Goal: Contribute content: Contribute content

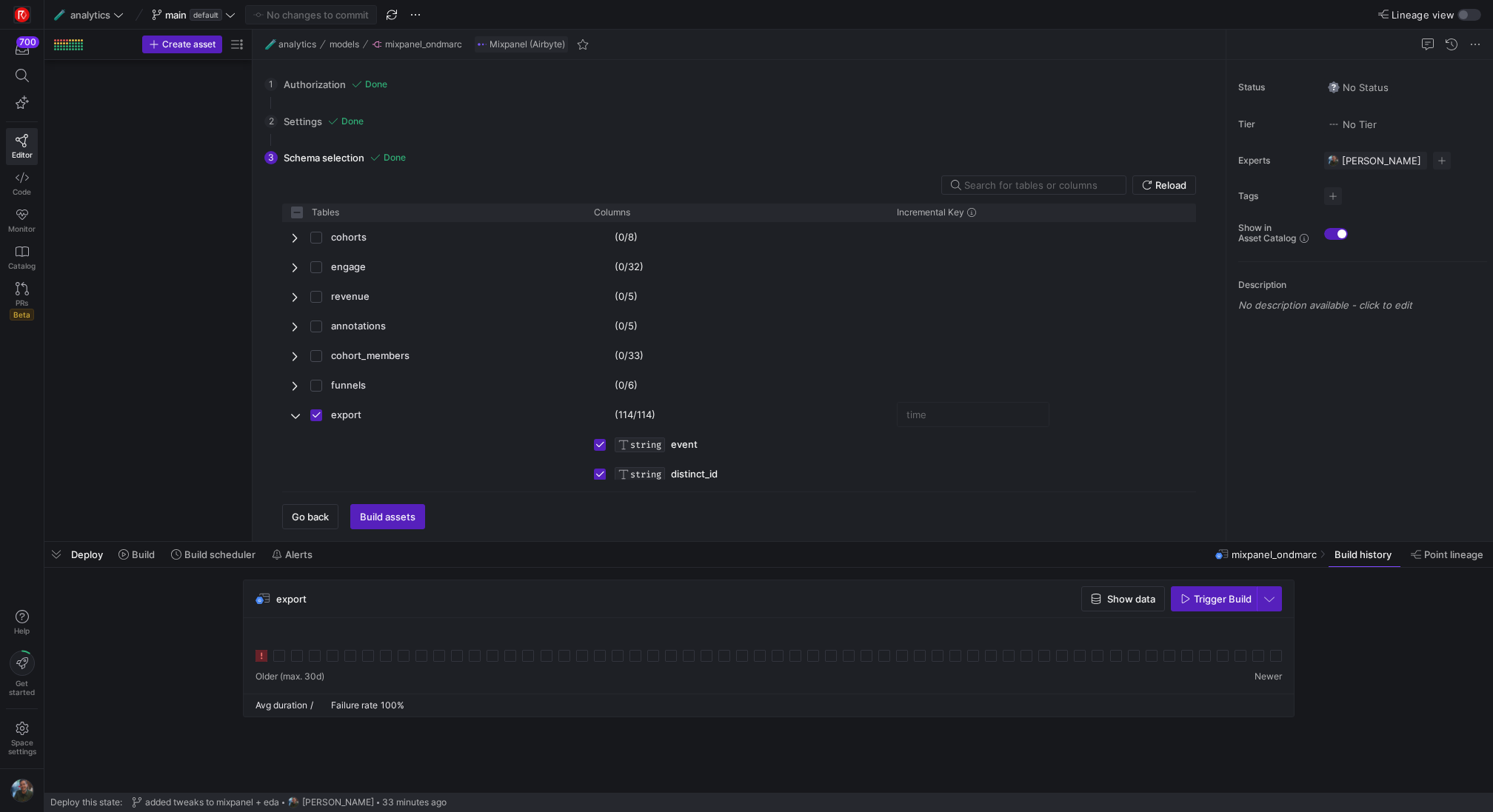
scroll to position [2396, 0]
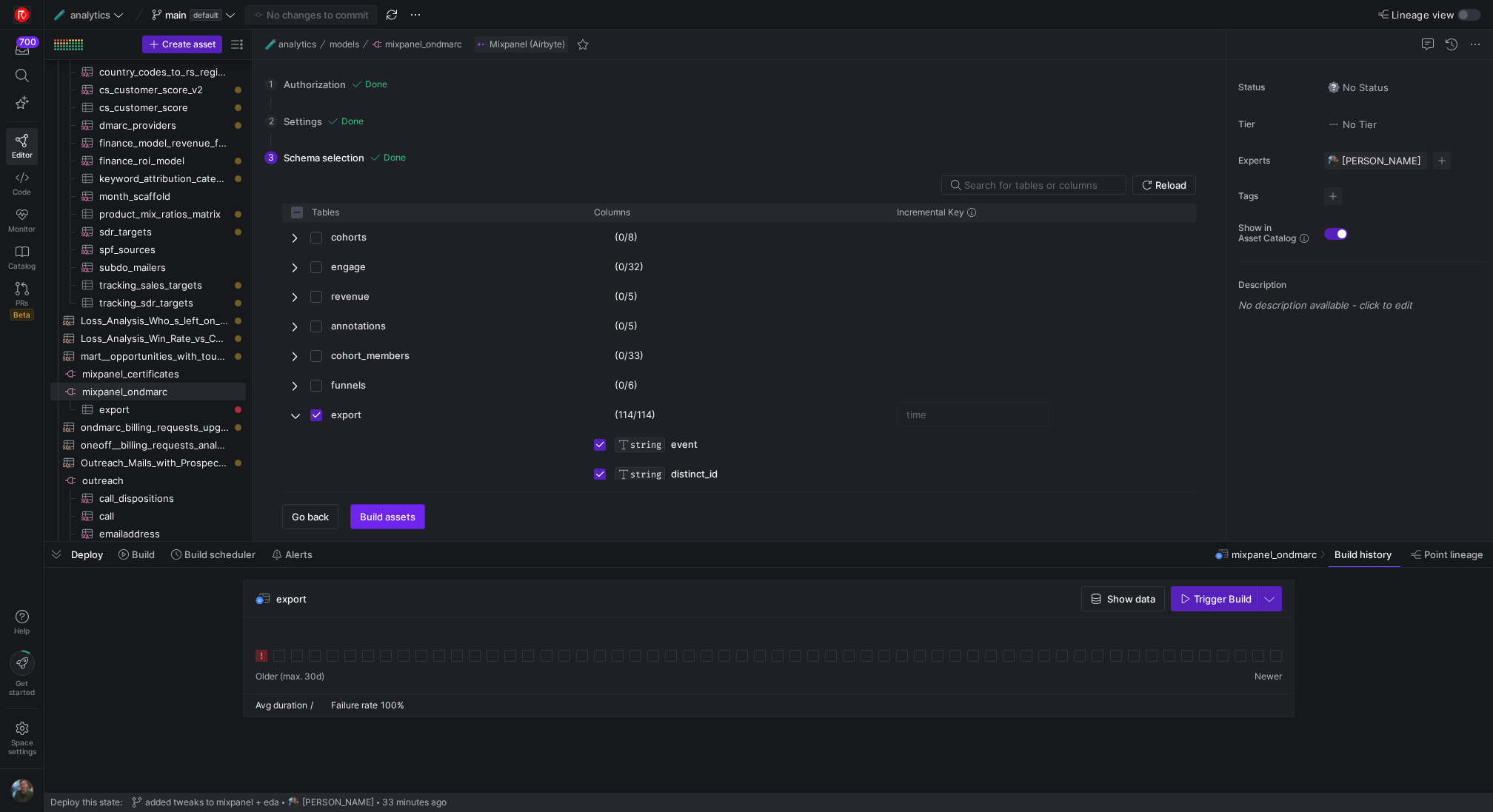
click at [378, 522] on span "Build assets" at bounding box center [387, 516] width 56 height 12
click at [1206, 595] on span "Trigger Build" at bounding box center [1223, 599] width 58 height 12
click at [62, 562] on span "button" at bounding box center [56, 555] width 24 height 26
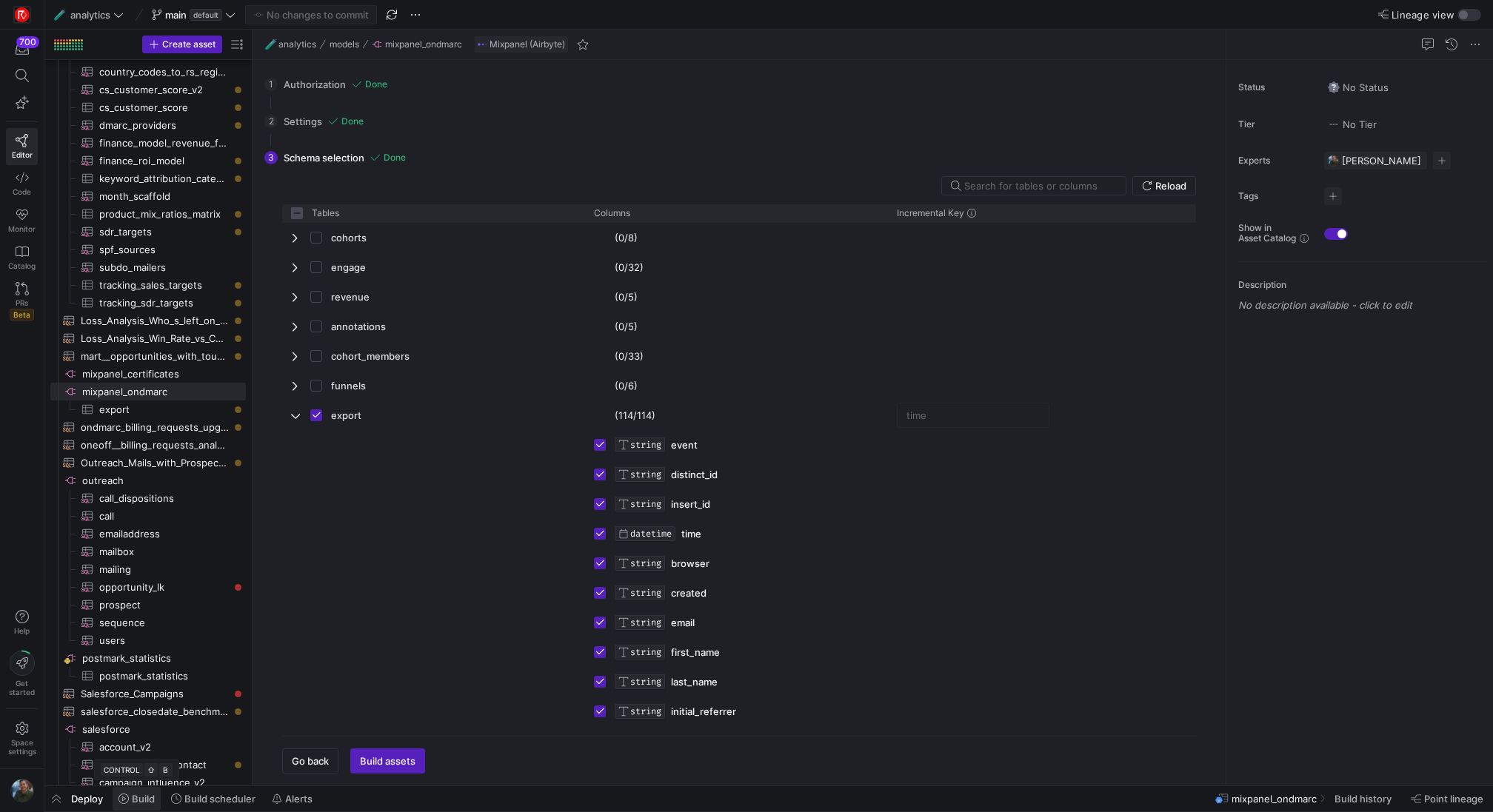
click at [141, 804] on span "Build" at bounding box center [142, 799] width 23 height 12
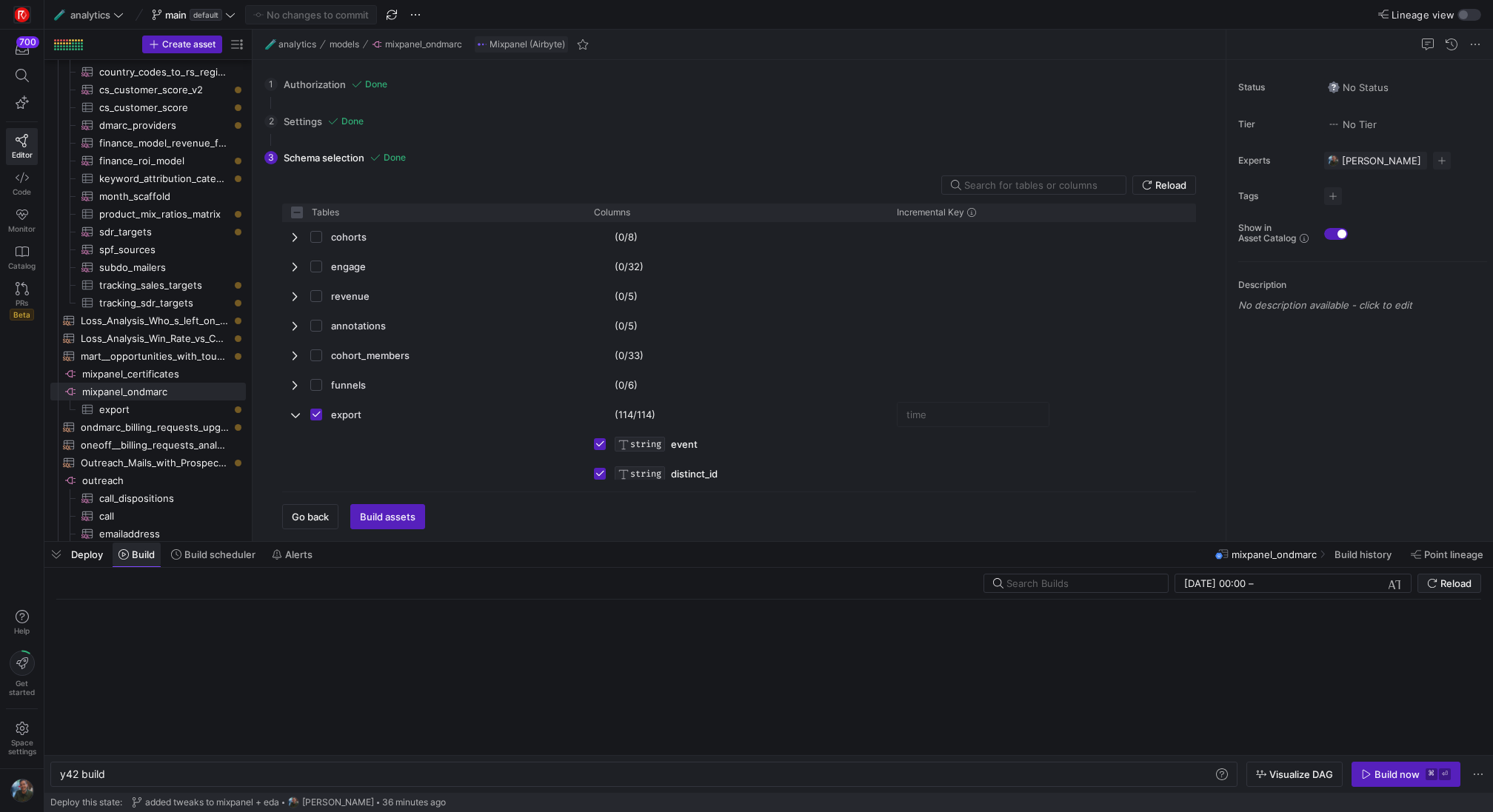
scroll to position [0, 44]
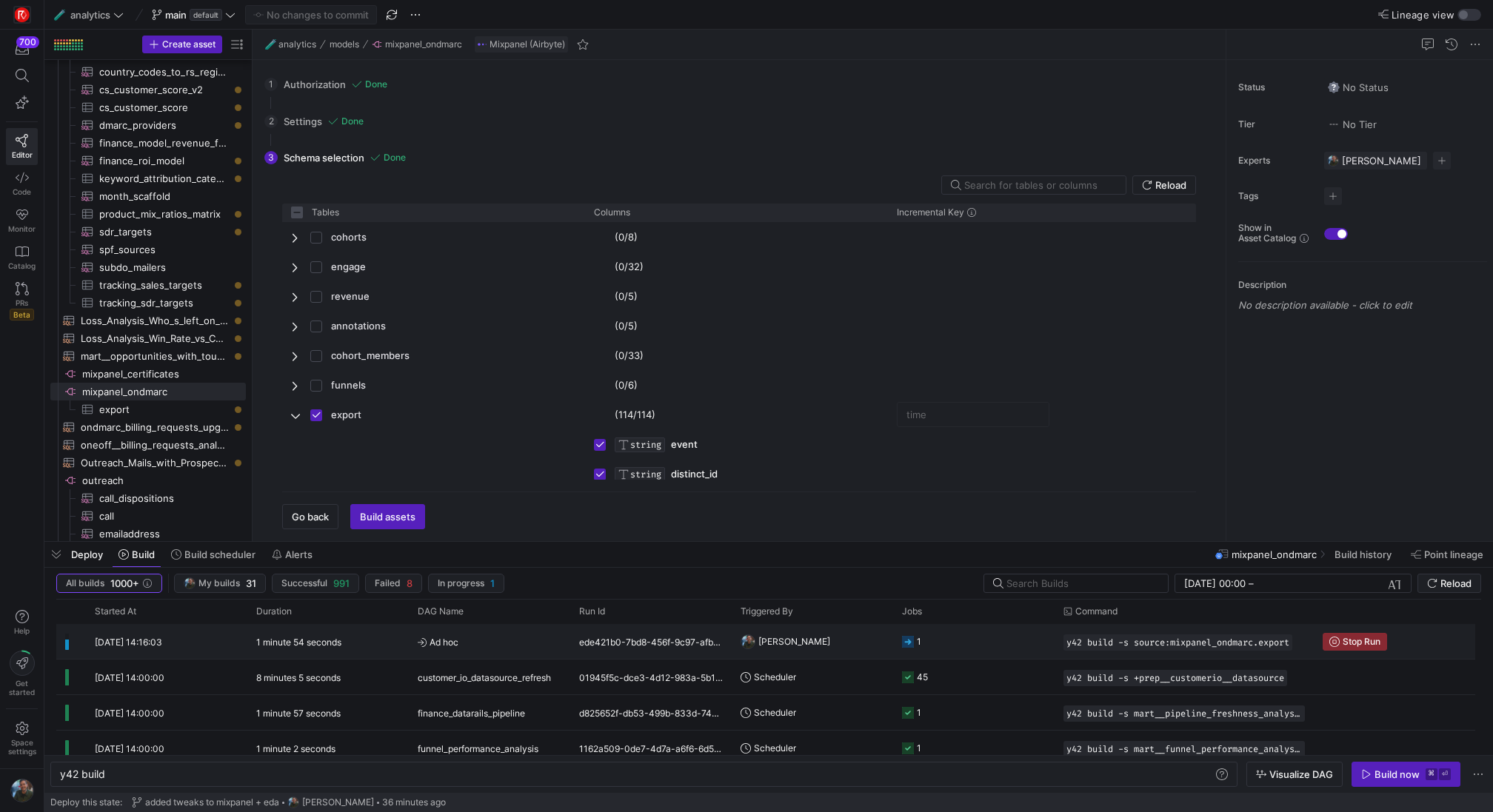
click at [310, 643] on y42-duration "1 minute 54 seconds" at bounding box center [299, 641] width 85 height 11
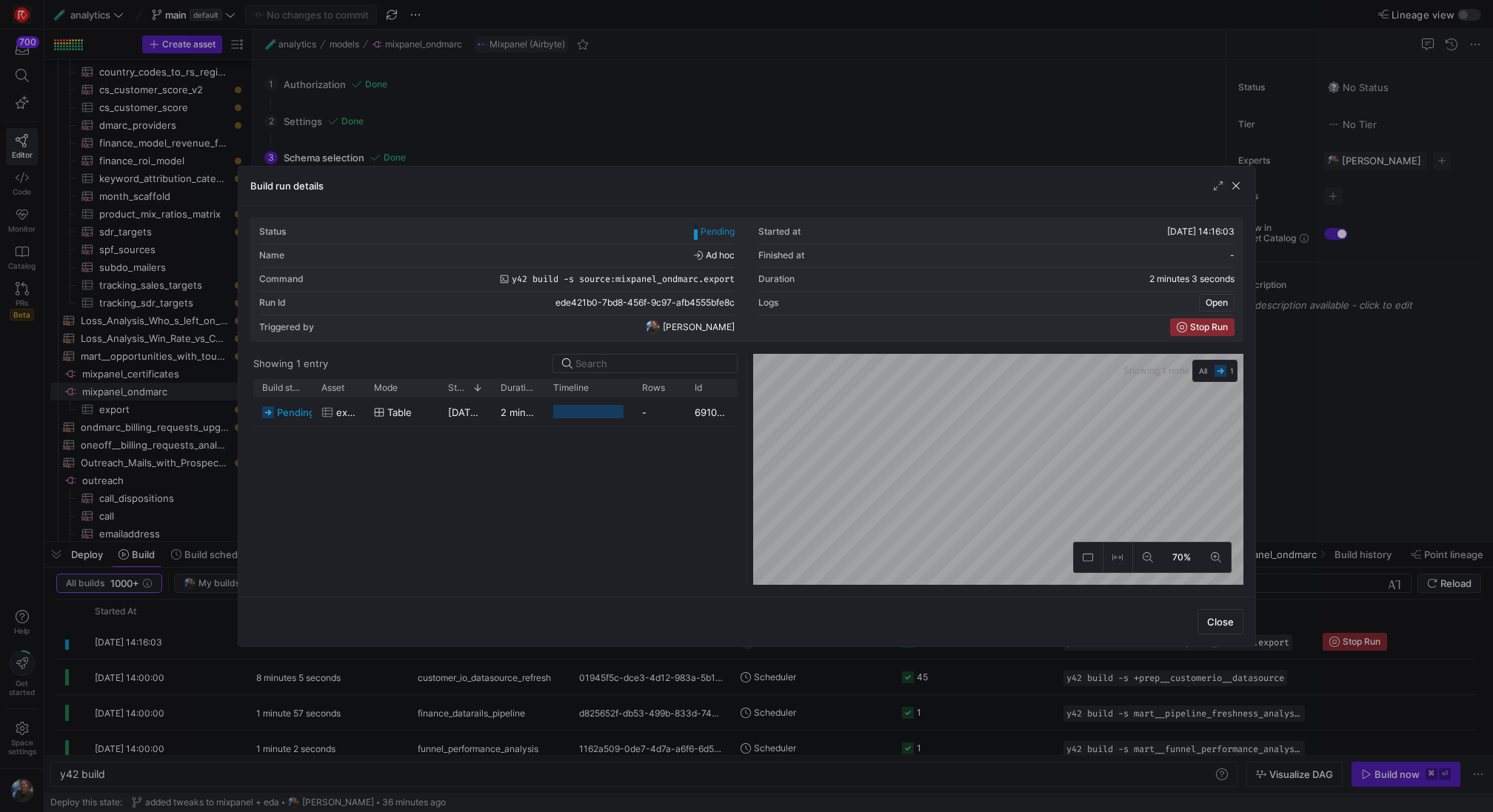
click at [1218, 302] on span "Open" at bounding box center [1217, 302] width 23 height 11
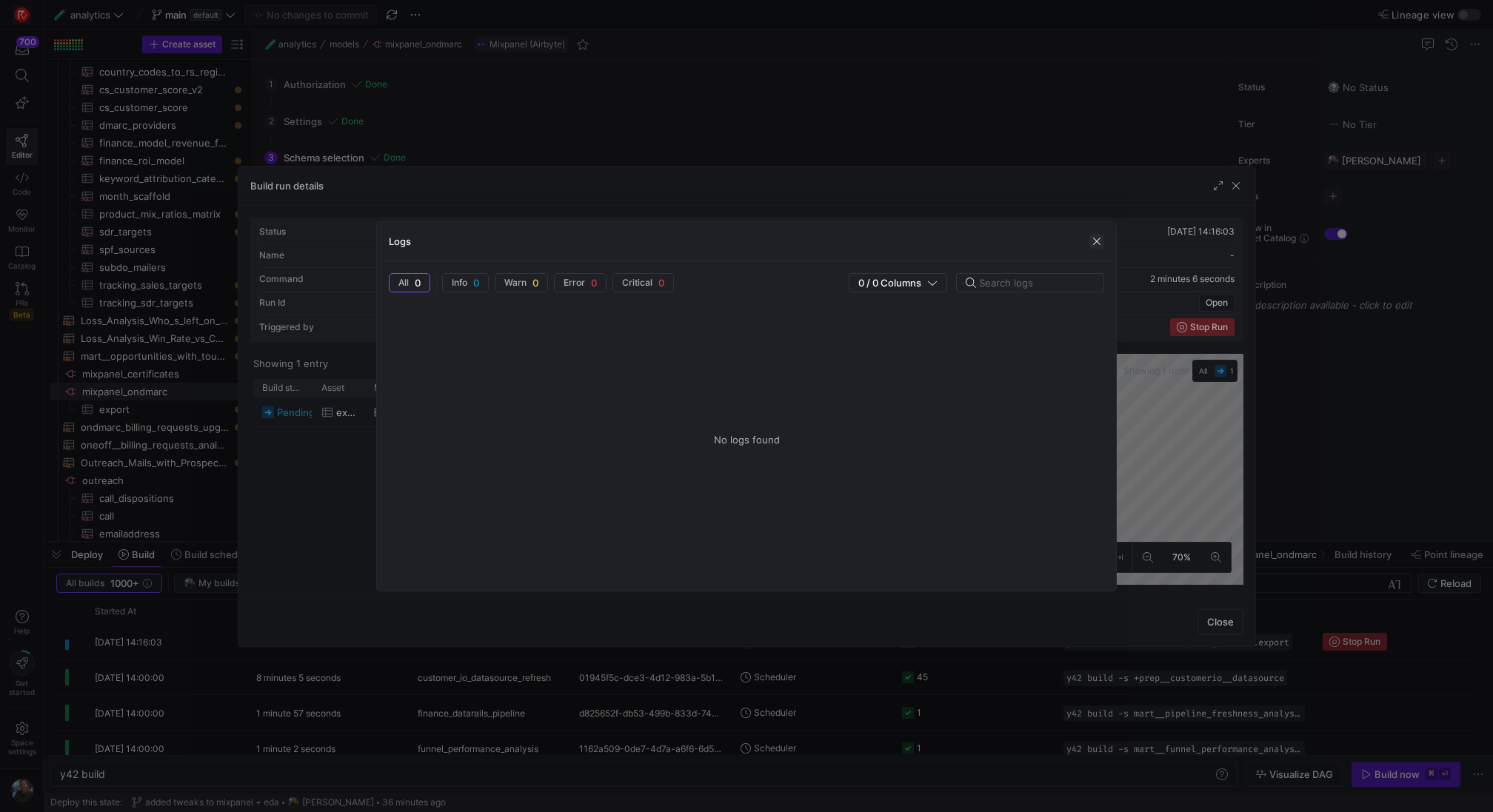
click at [1100, 243] on span "button" at bounding box center [1096, 241] width 15 height 15
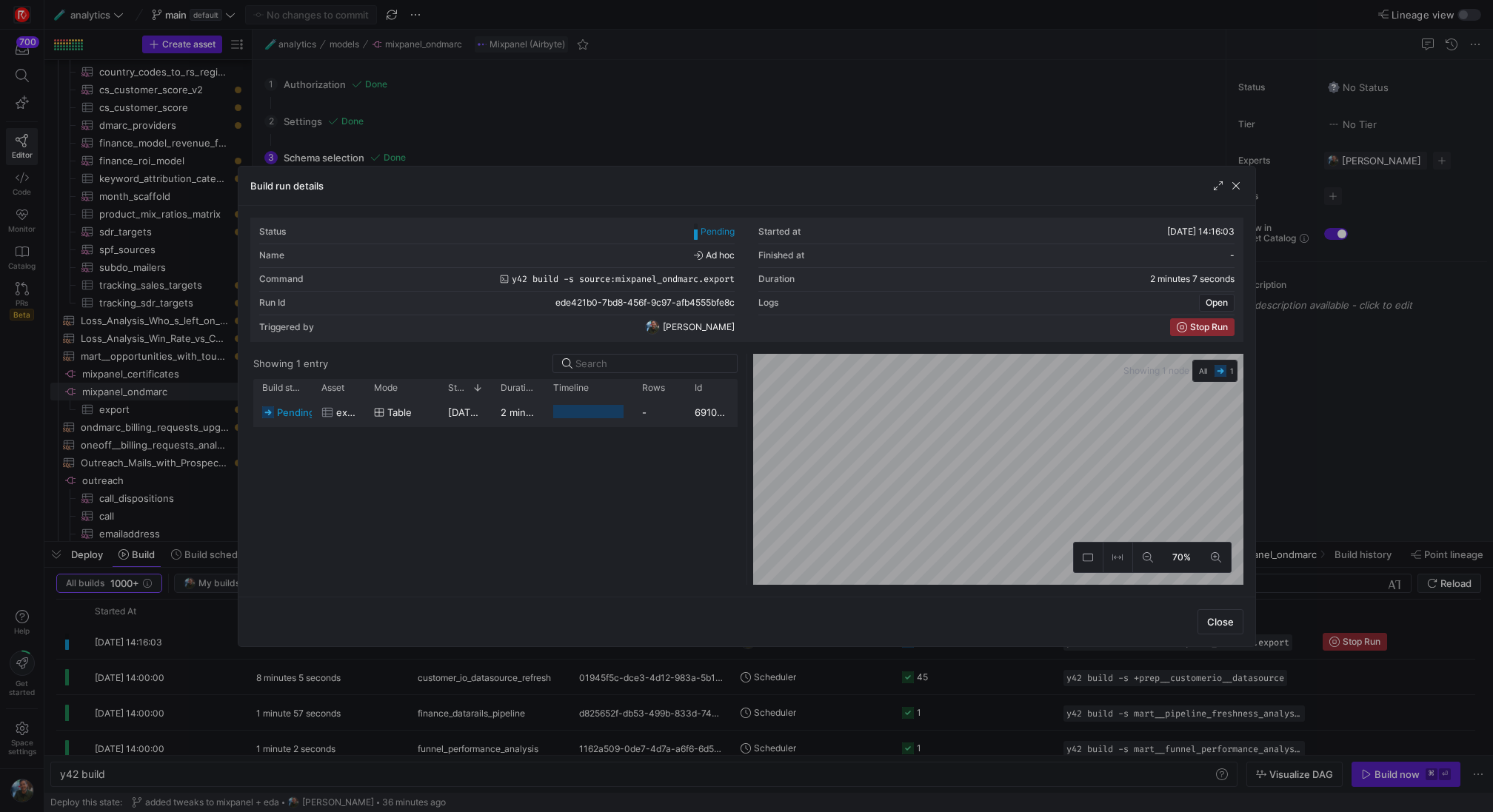
click at [691, 419] on div "69101910-bbaa-4a8f-8815-985f37f0f1a3" at bounding box center [711, 411] width 52 height 28
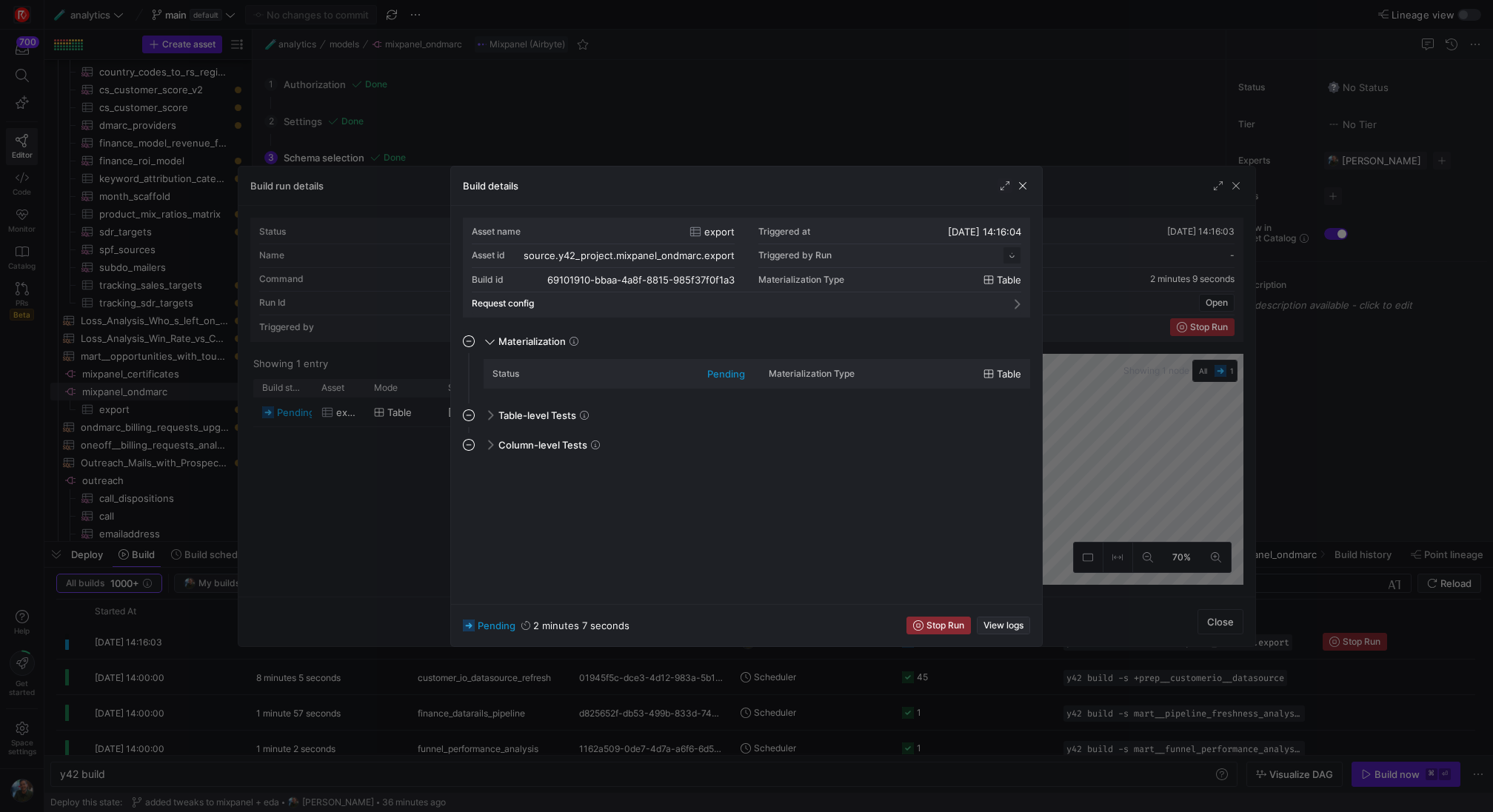
scroll to position [134, 0]
click at [1020, 631] on span "button" at bounding box center [1003, 625] width 52 height 17
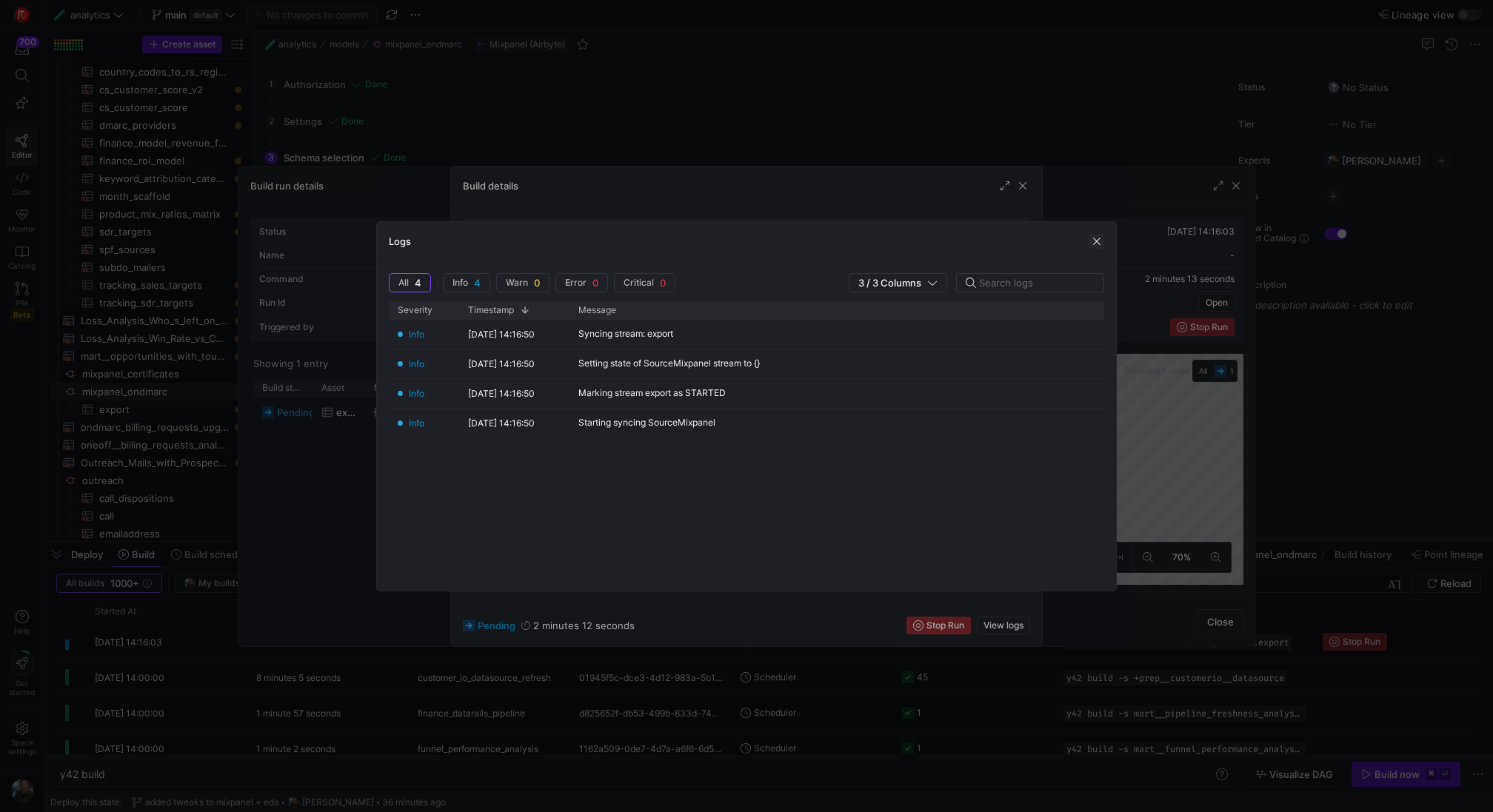
click at [1097, 235] on span "button" at bounding box center [1096, 241] width 15 height 15
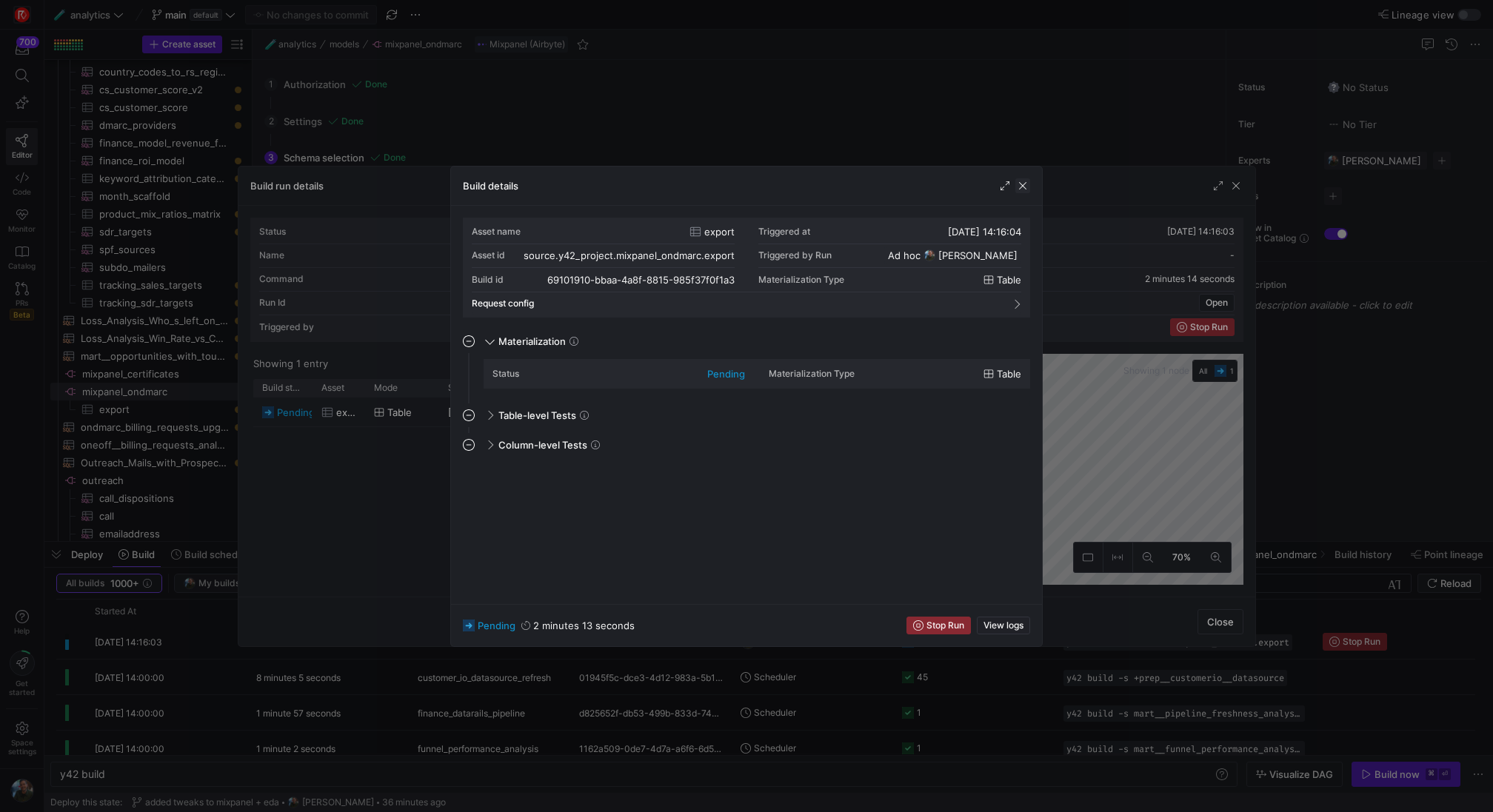
click at [1023, 182] on span "button" at bounding box center [1023, 186] width 15 height 15
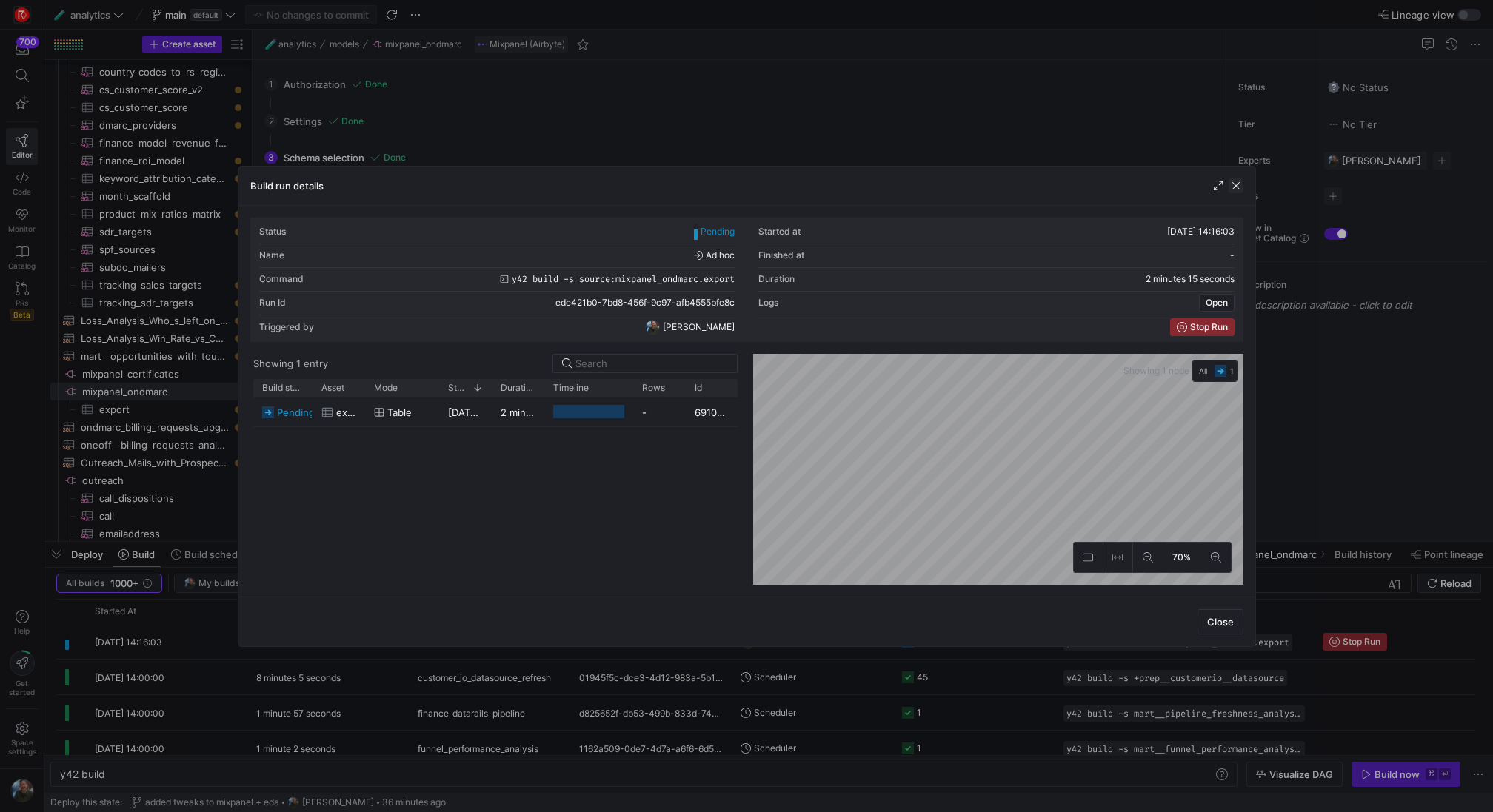
click at [1235, 184] on span "button" at bounding box center [1236, 186] width 15 height 15
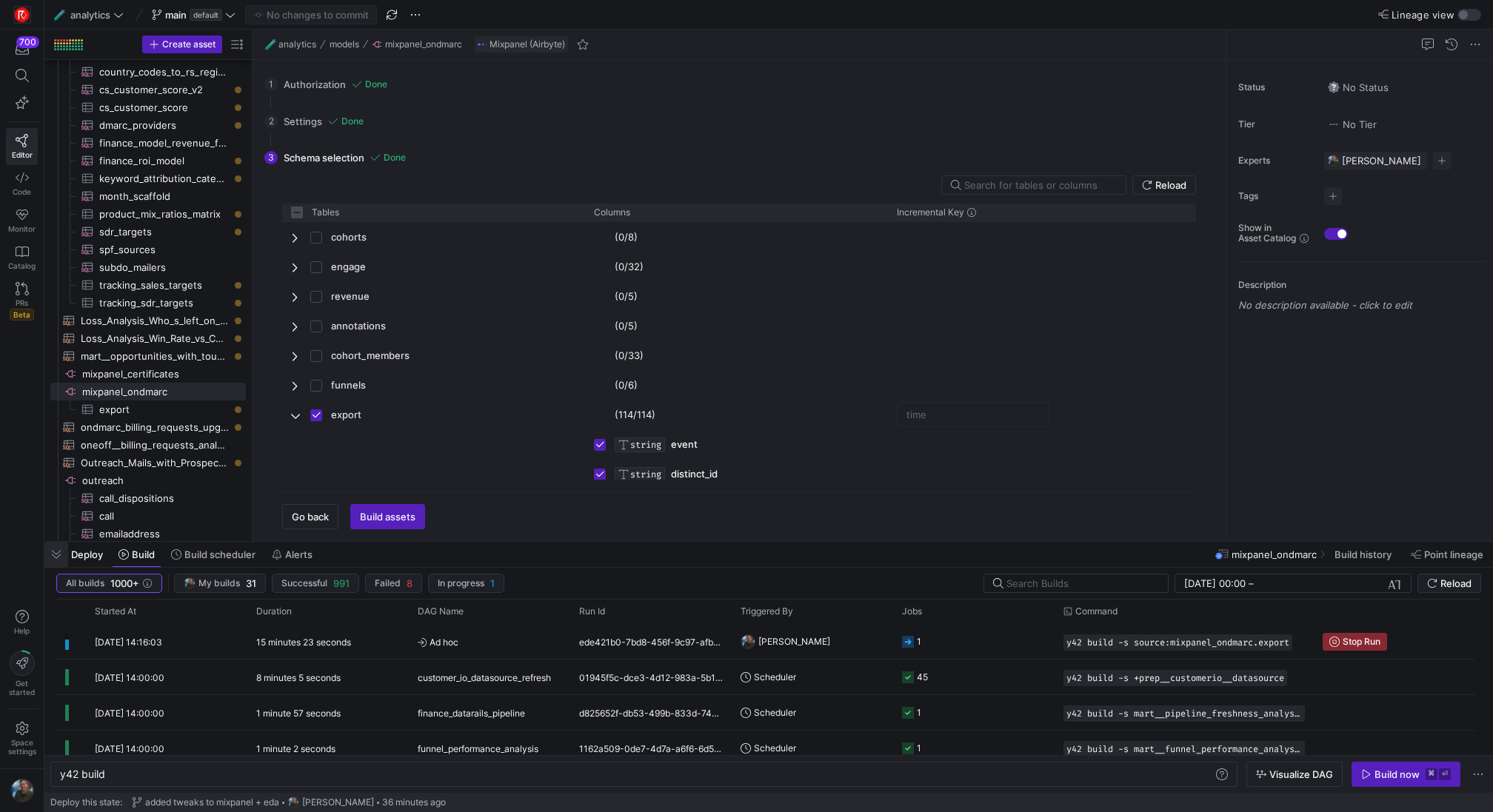
click at [62, 562] on span "button" at bounding box center [56, 555] width 24 height 26
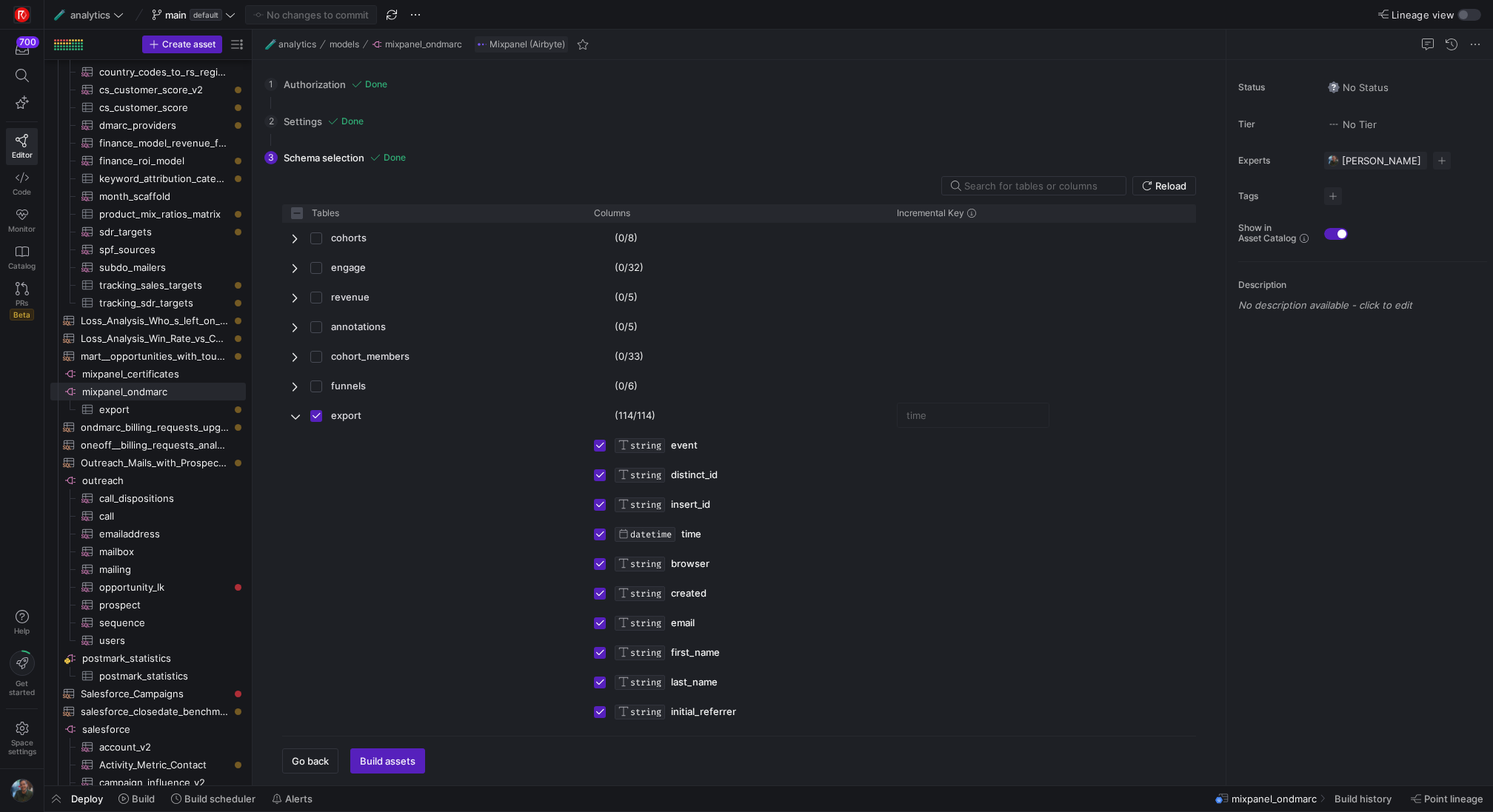
click at [83, 796] on span "Deploy" at bounding box center [86, 799] width 31 height 12
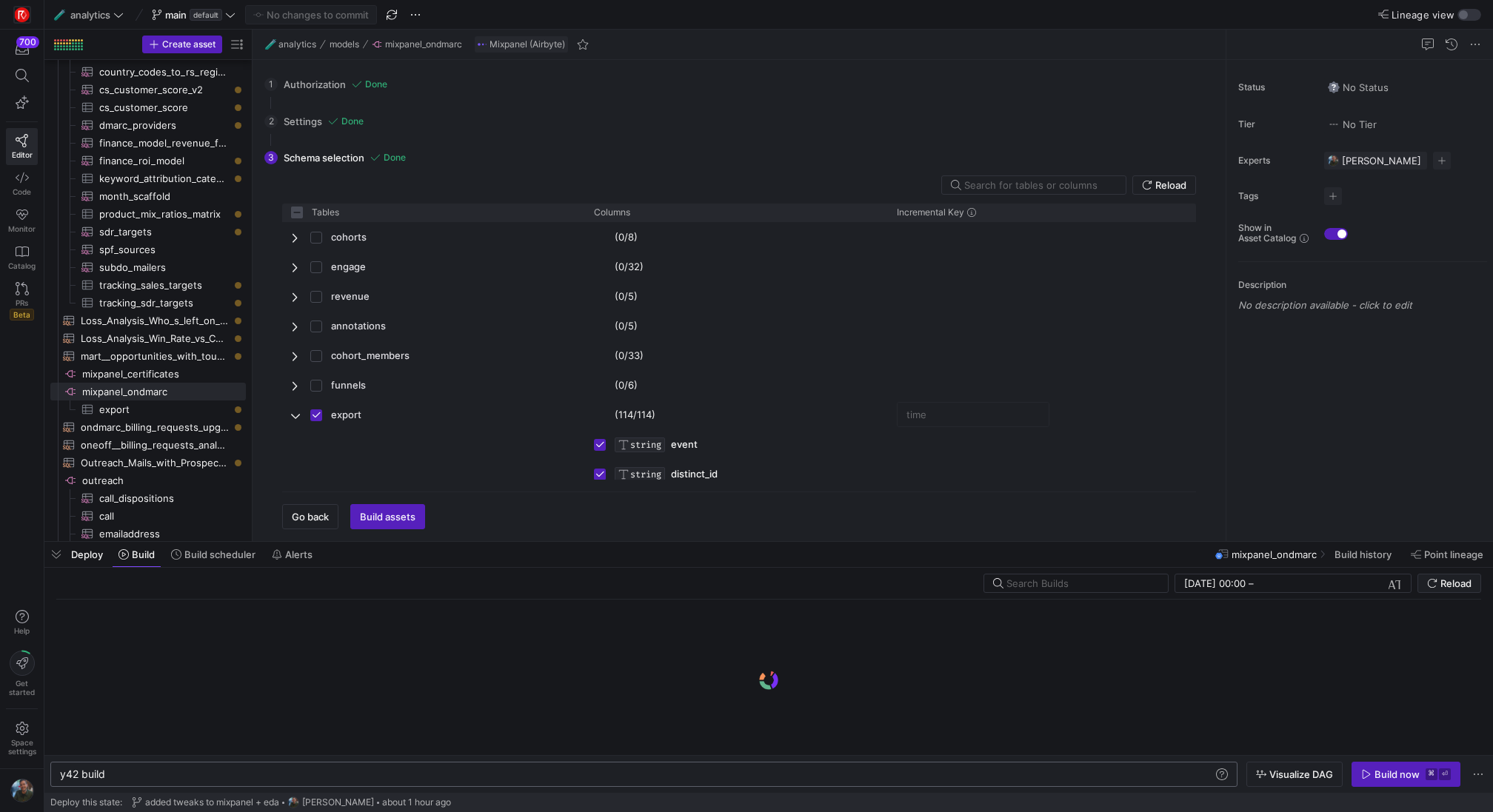
scroll to position [0, 44]
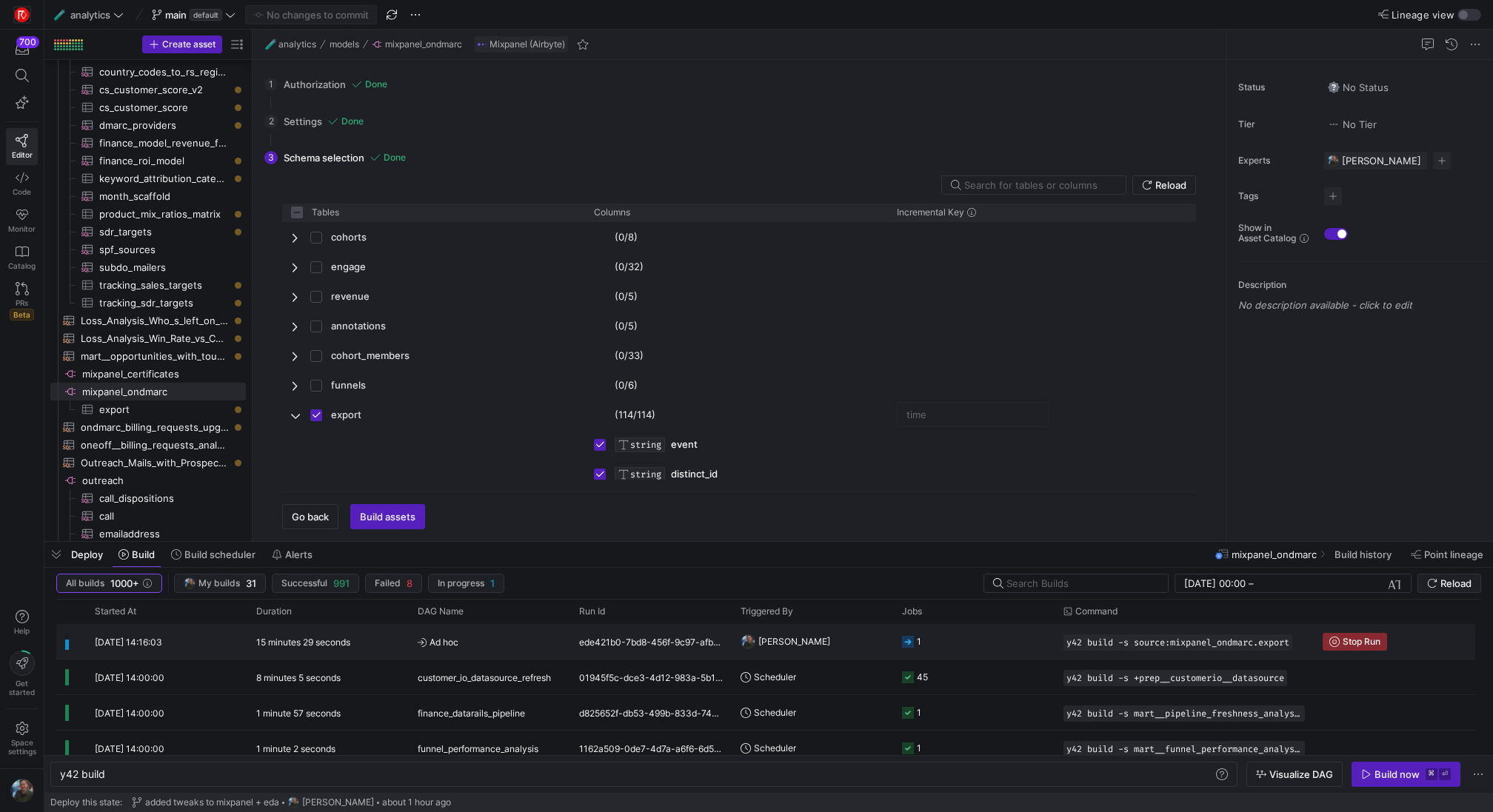
click at [269, 638] on y42-duration "15 minutes 29 seconds" at bounding box center [304, 641] width 94 height 11
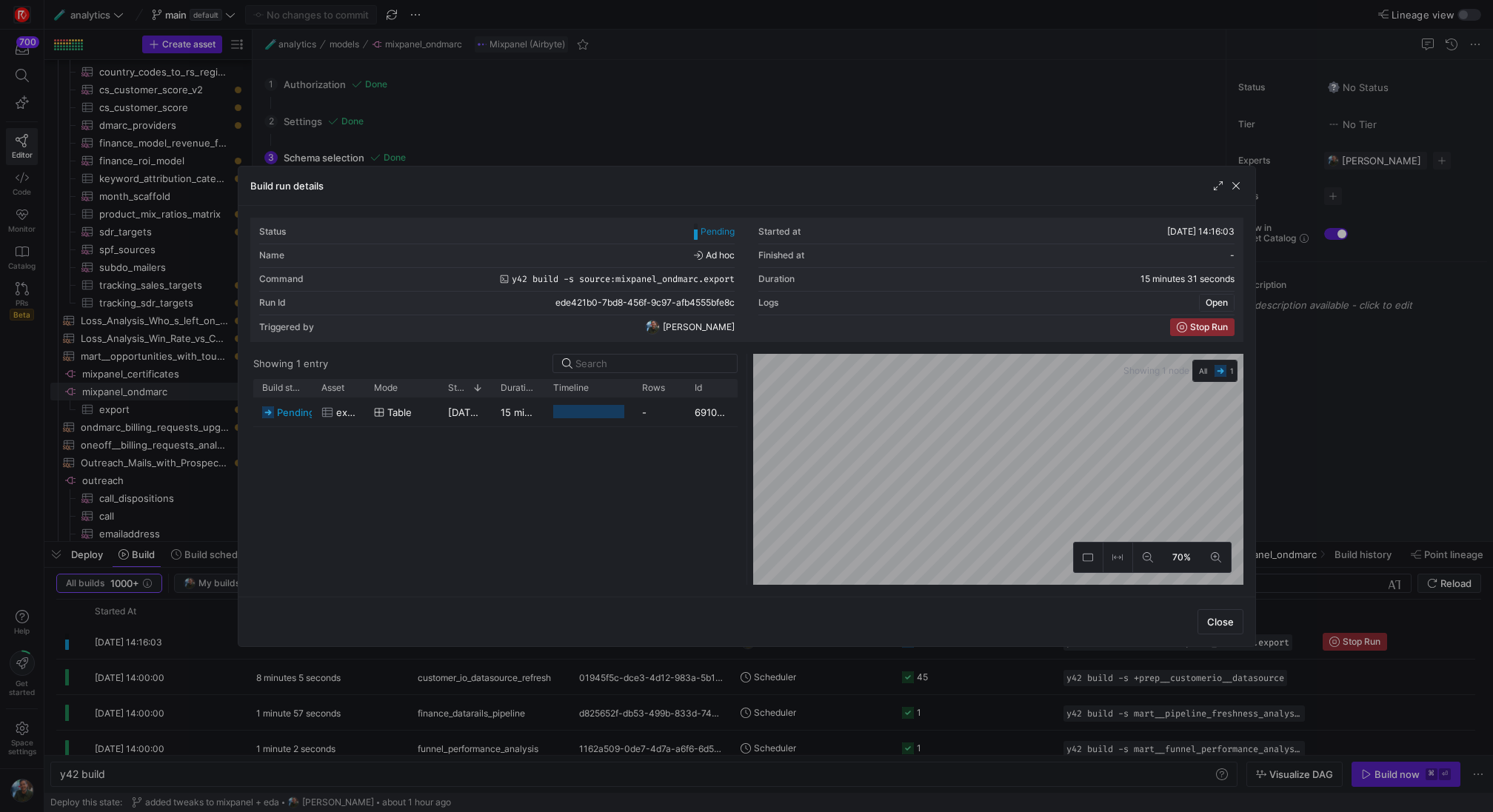
click at [1222, 300] on span "Open" at bounding box center [1217, 302] width 23 height 11
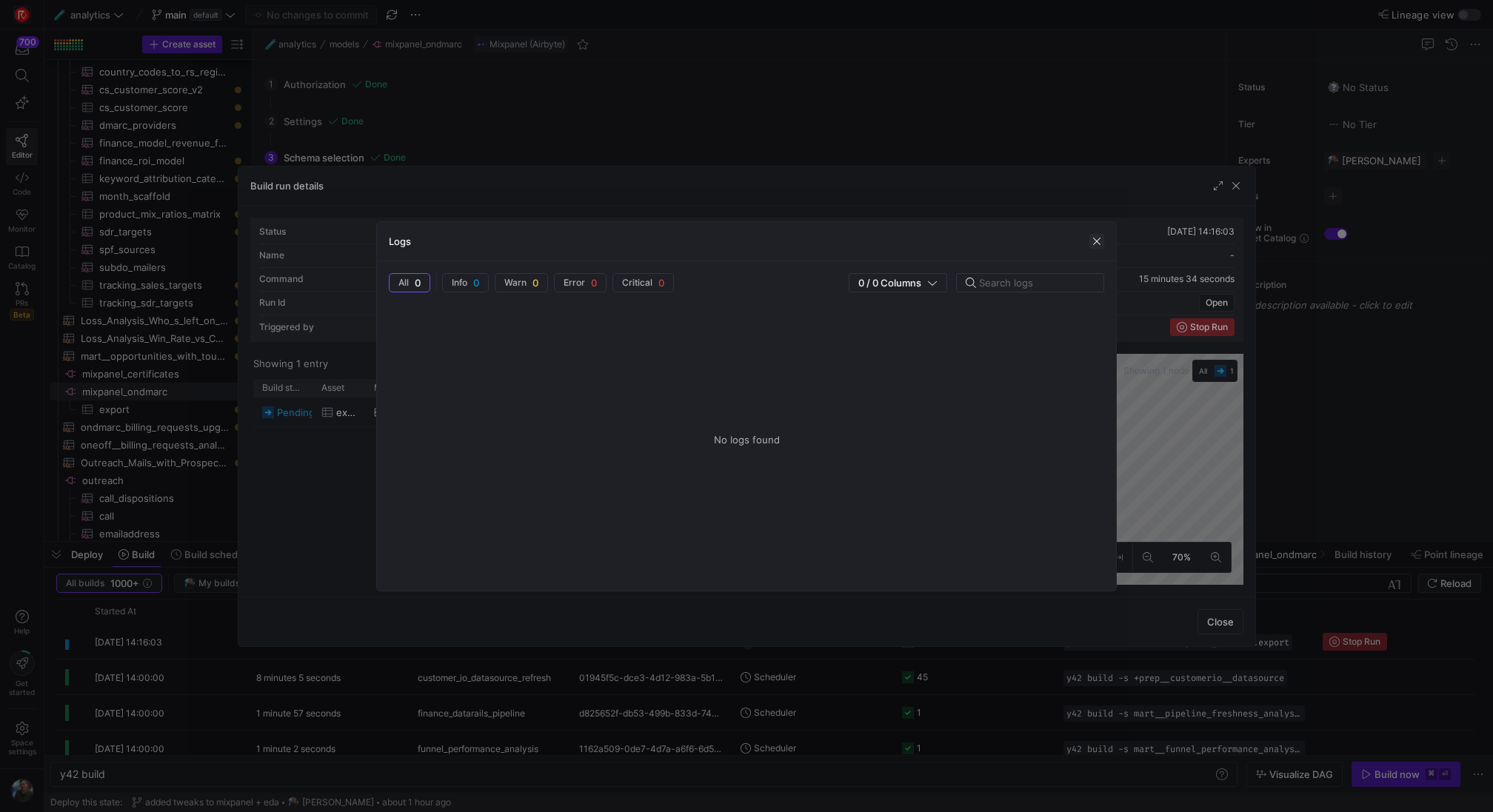
click at [1094, 244] on span "button" at bounding box center [1096, 241] width 15 height 15
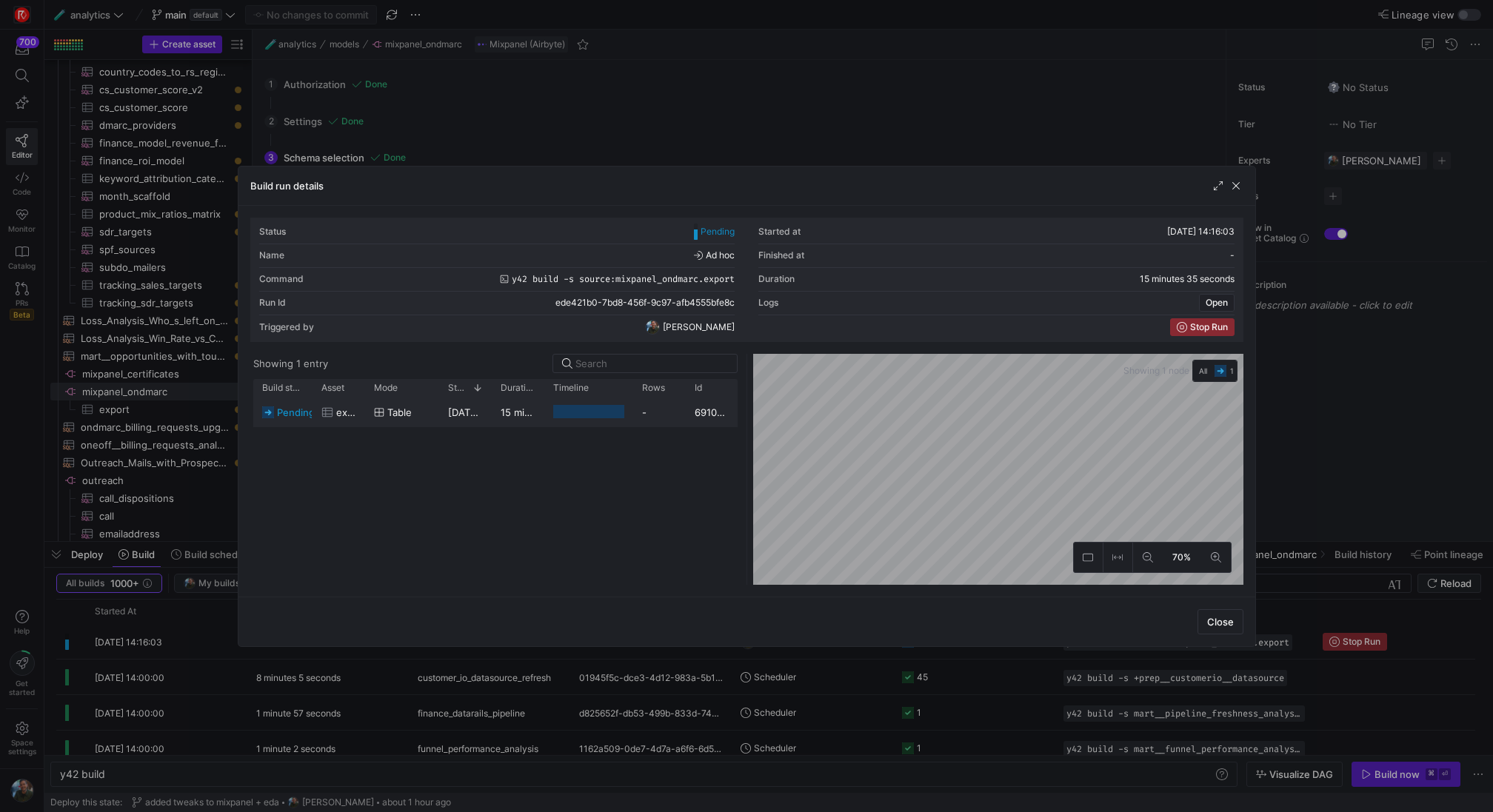
click at [572, 407] on div at bounding box center [588, 411] width 71 height 14
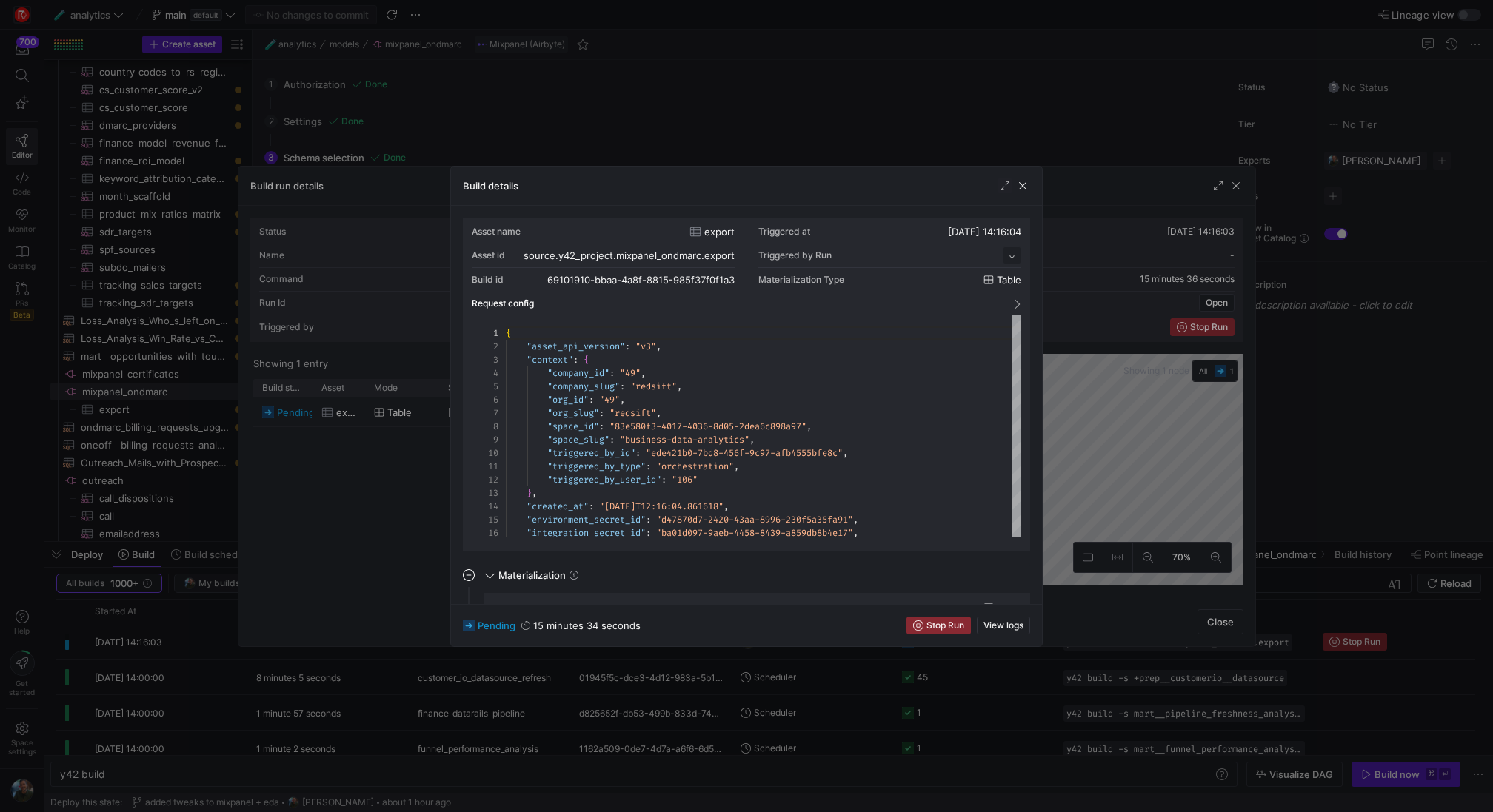
scroll to position [134, 0]
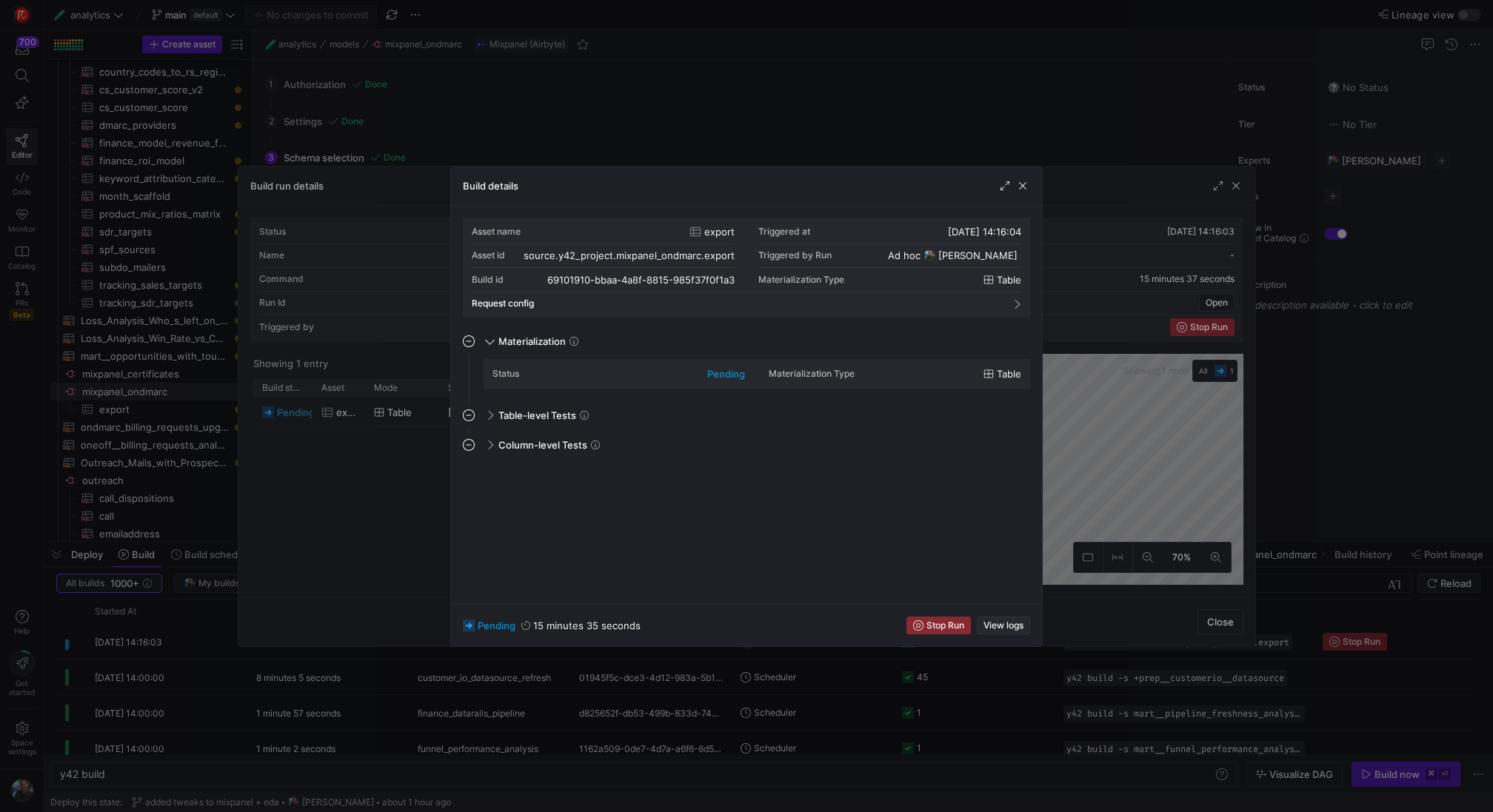
click at [1010, 626] on span "View logs" at bounding box center [1003, 625] width 40 height 11
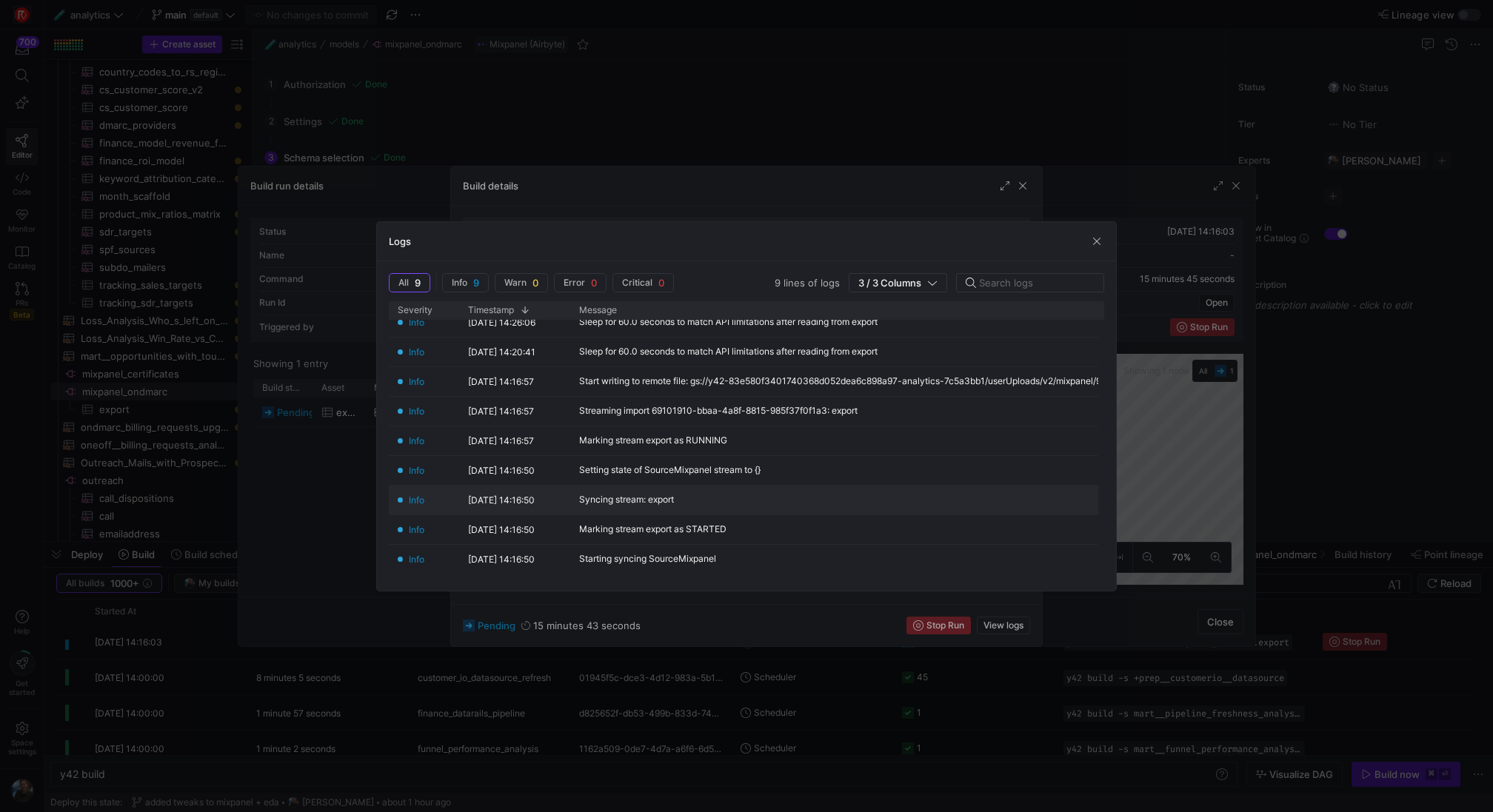
scroll to position [0, 0]
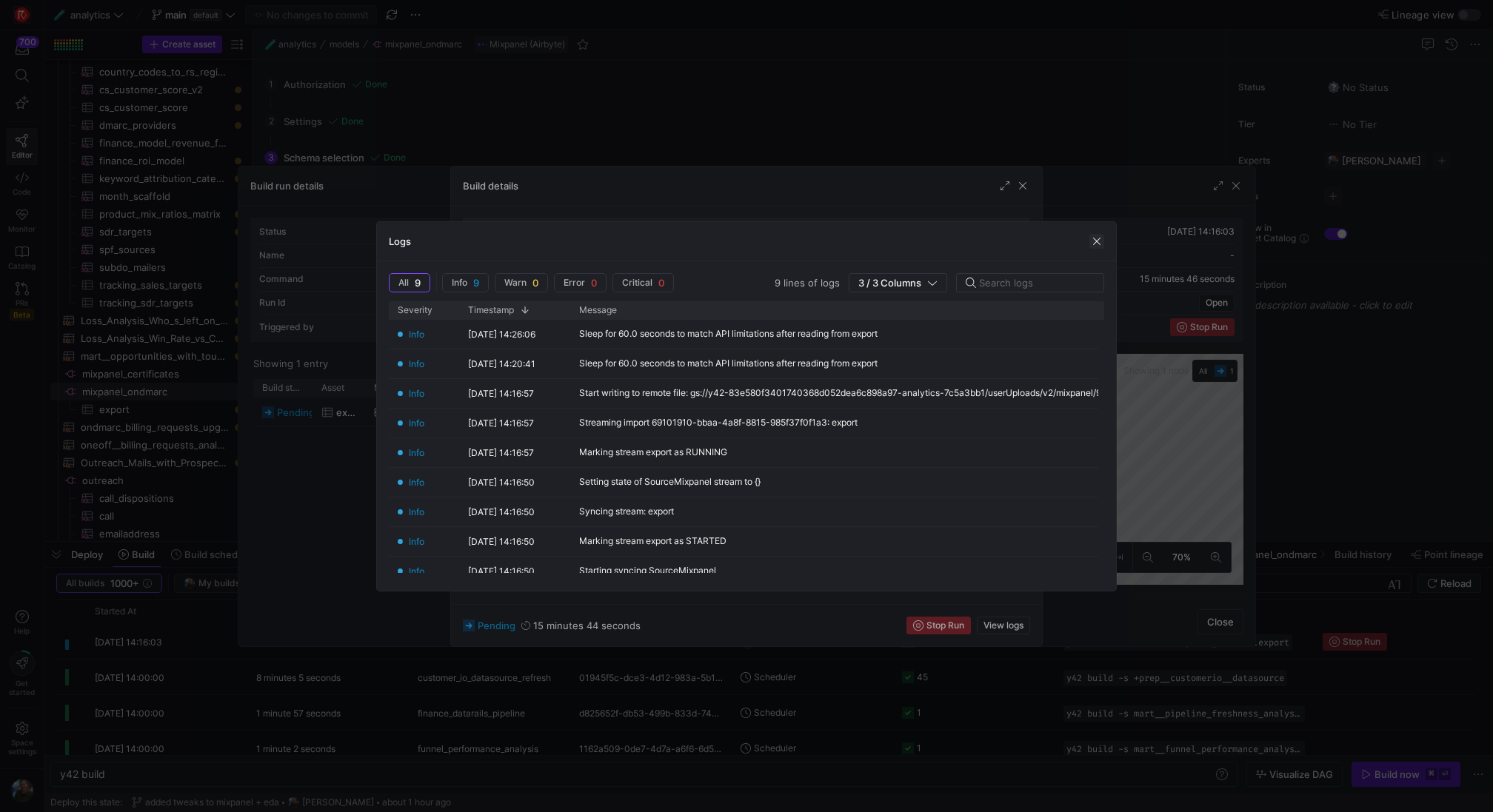
click at [1099, 241] on span "button" at bounding box center [1096, 241] width 15 height 15
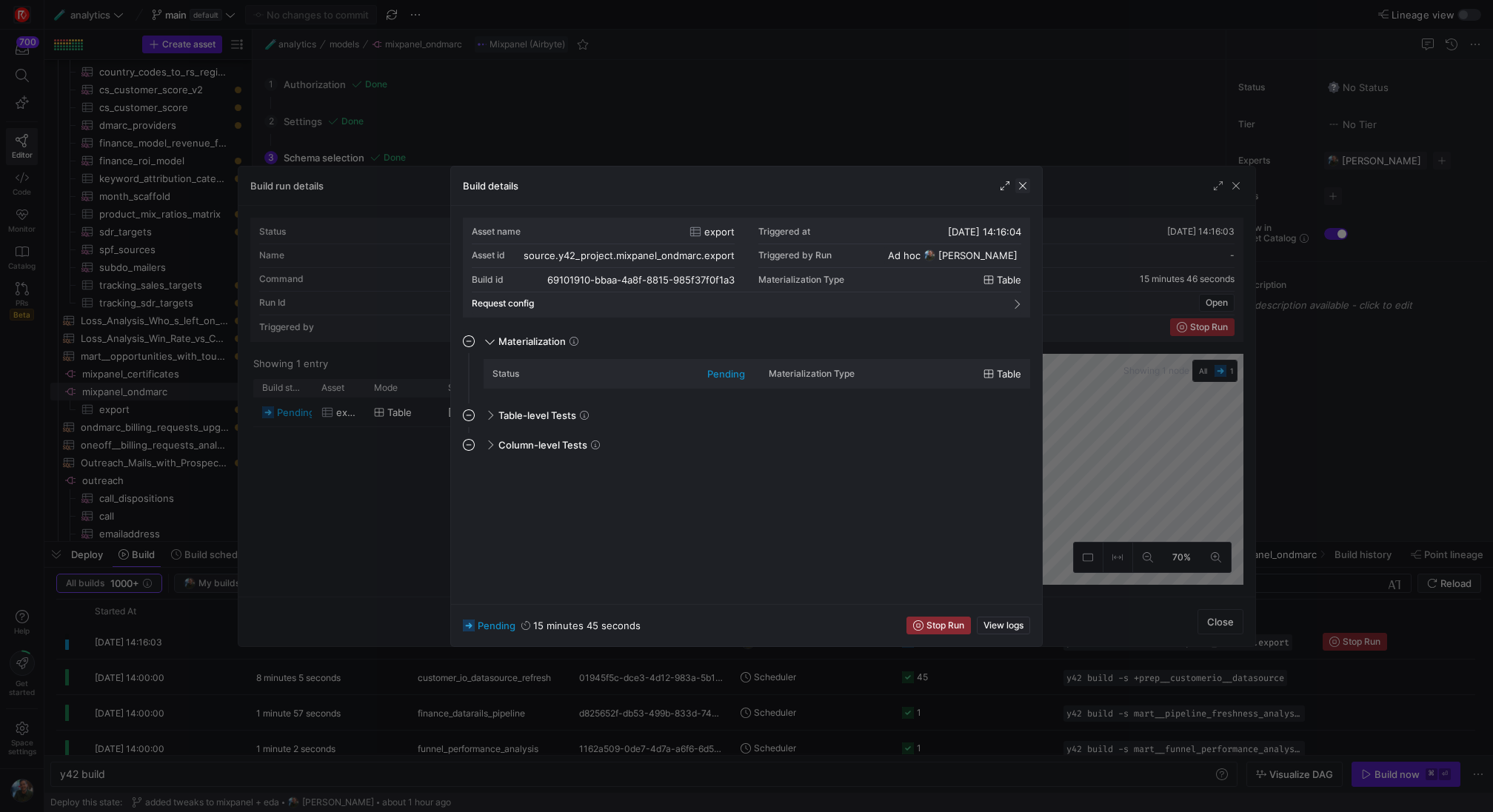
click at [1023, 184] on span "button" at bounding box center [1023, 186] width 15 height 15
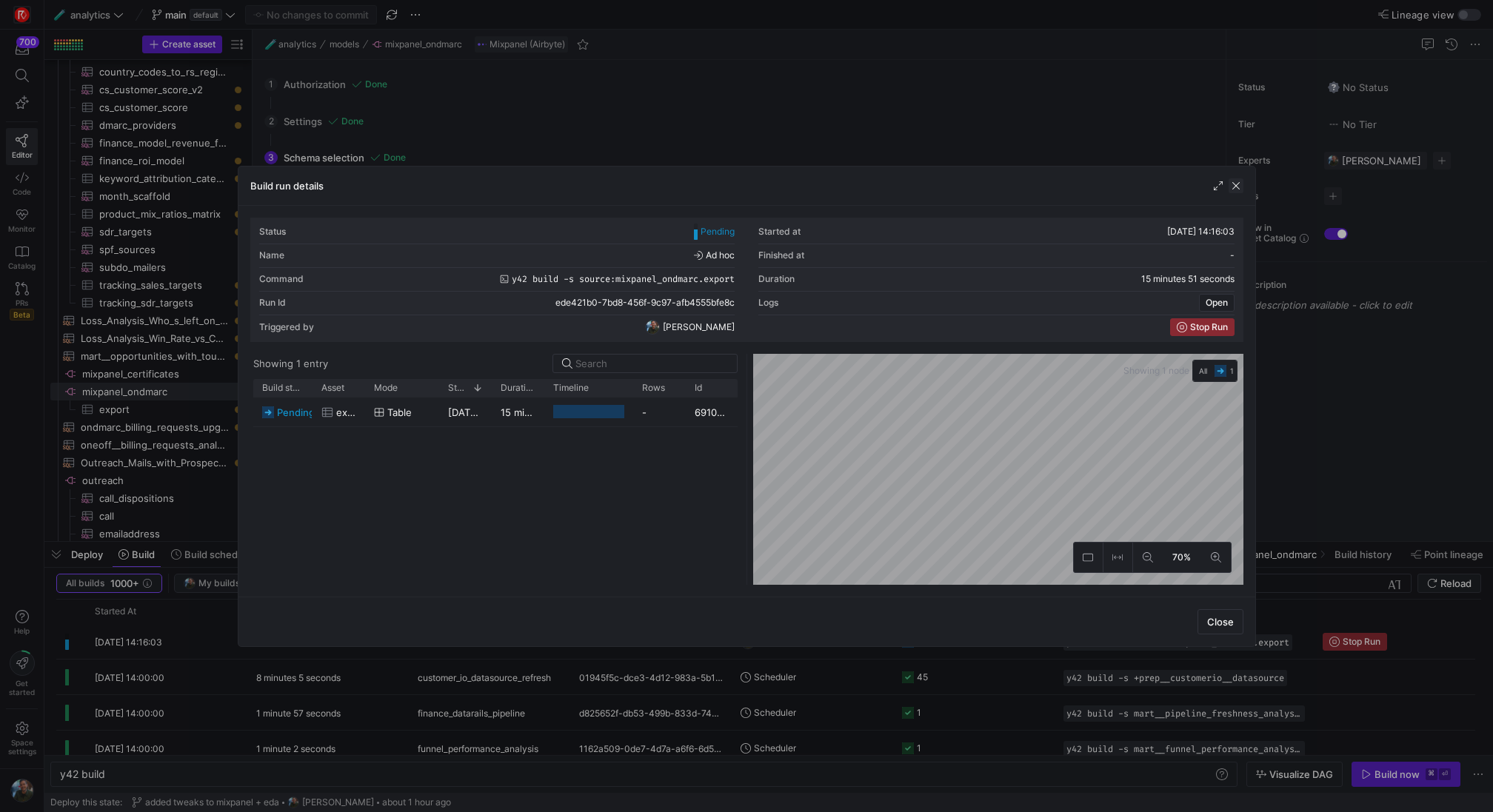
click at [1240, 189] on span "button" at bounding box center [1236, 186] width 15 height 15
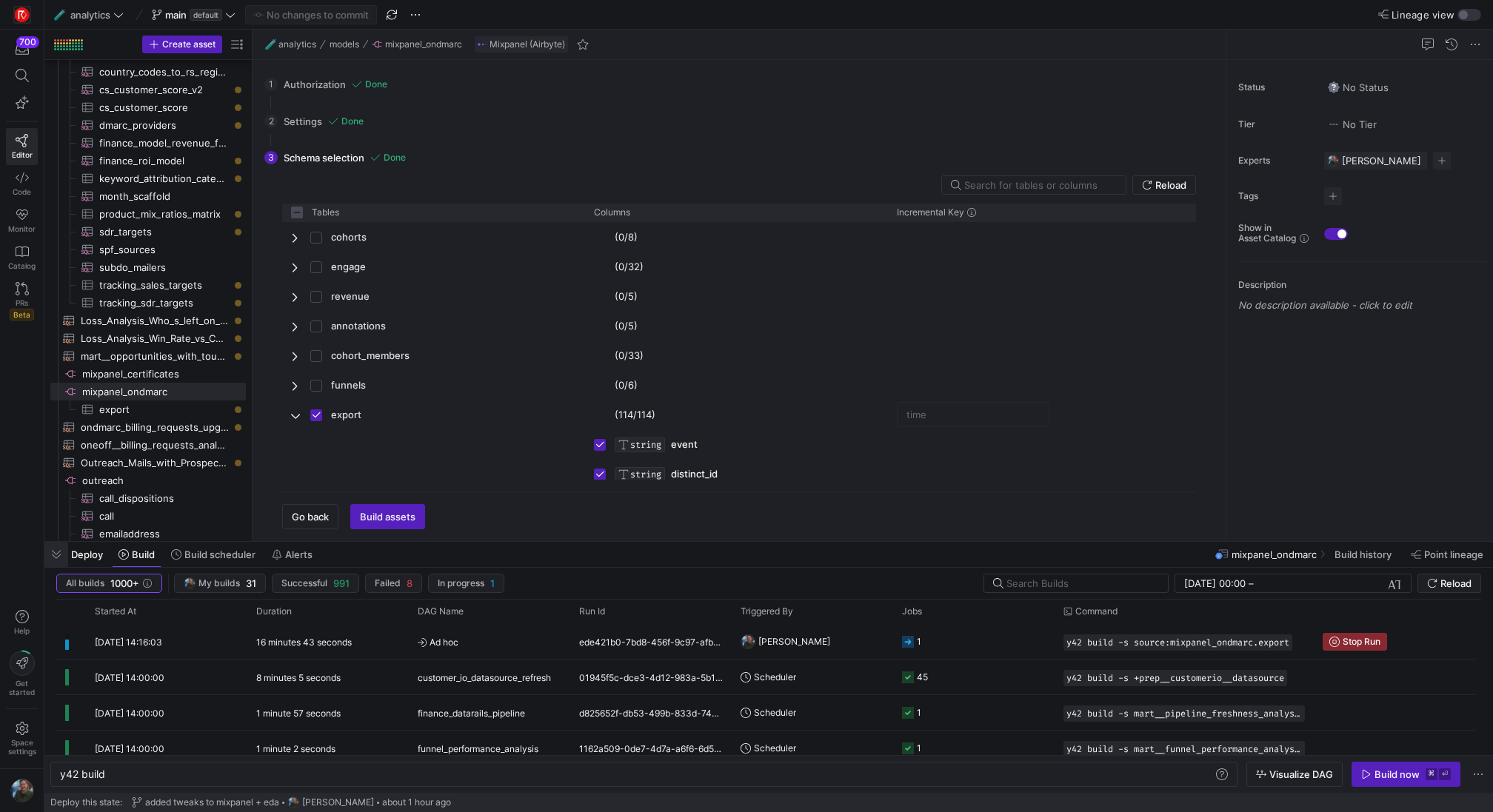
click at [51, 555] on span "button" at bounding box center [56, 555] width 24 height 26
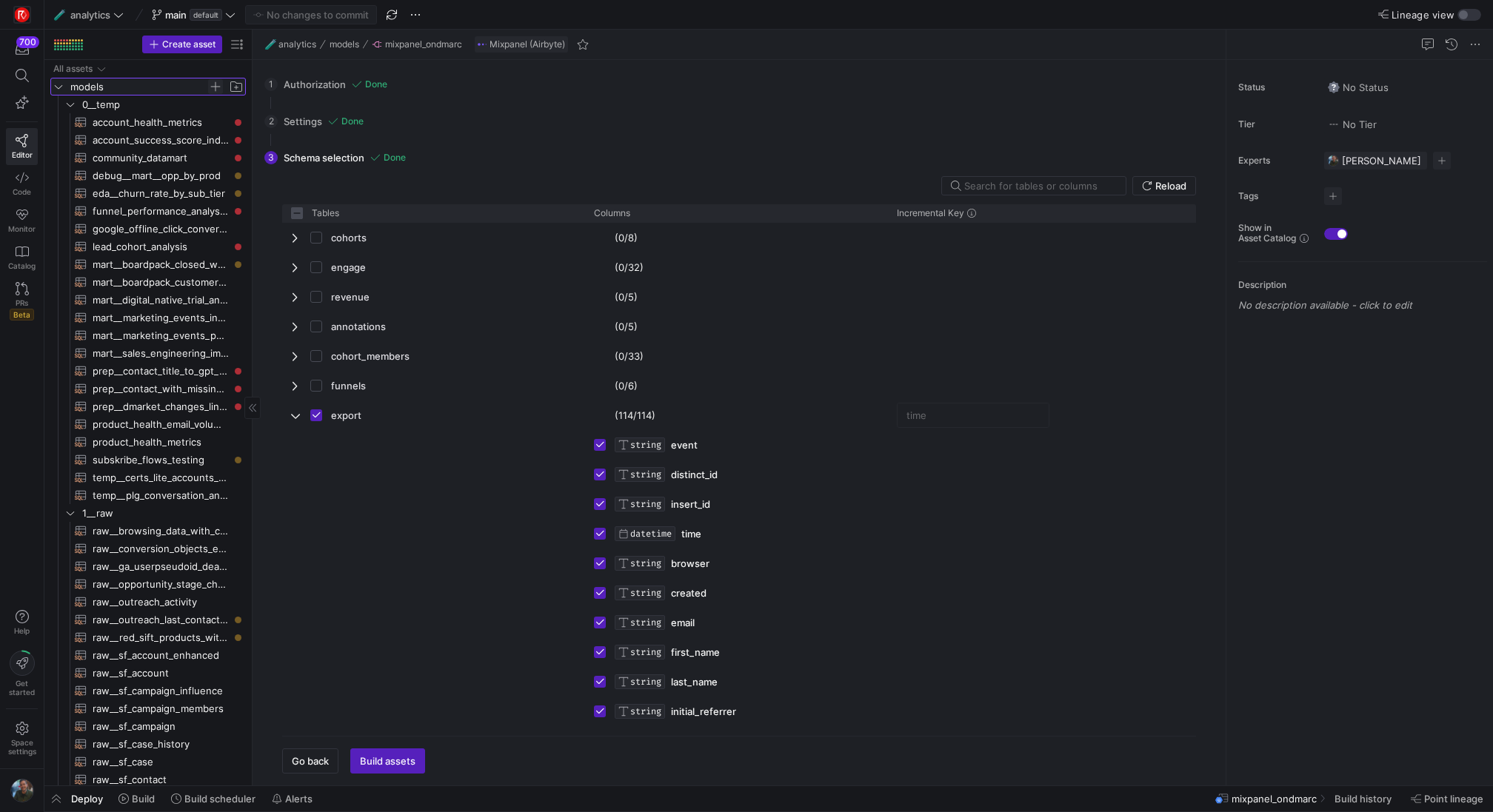
click at [214, 85] on span "Press SPACE to select this row." at bounding box center [215, 86] width 15 height 15
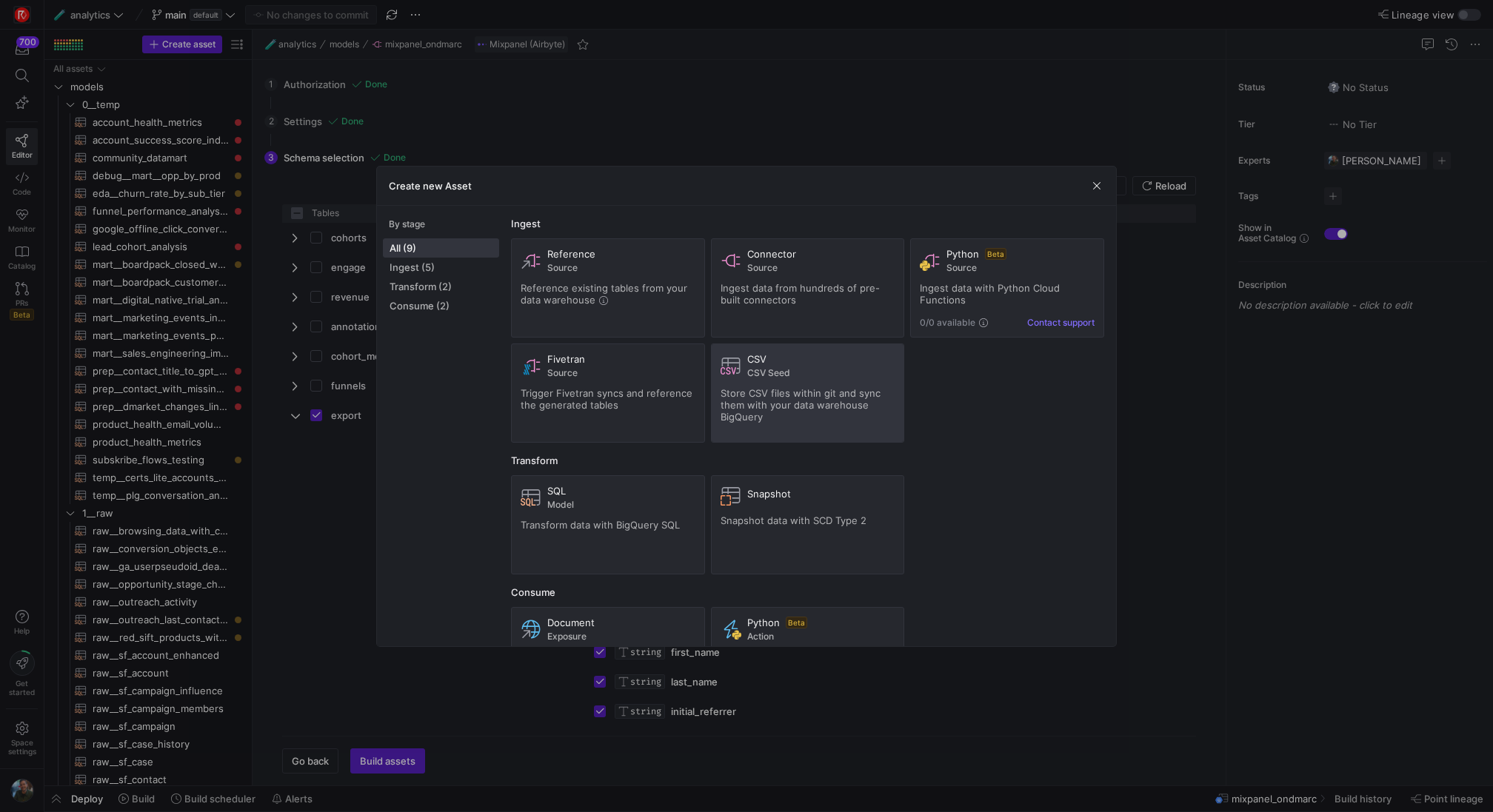
click at [836, 368] on span "CSV Seed" at bounding box center [821, 373] width 148 height 11
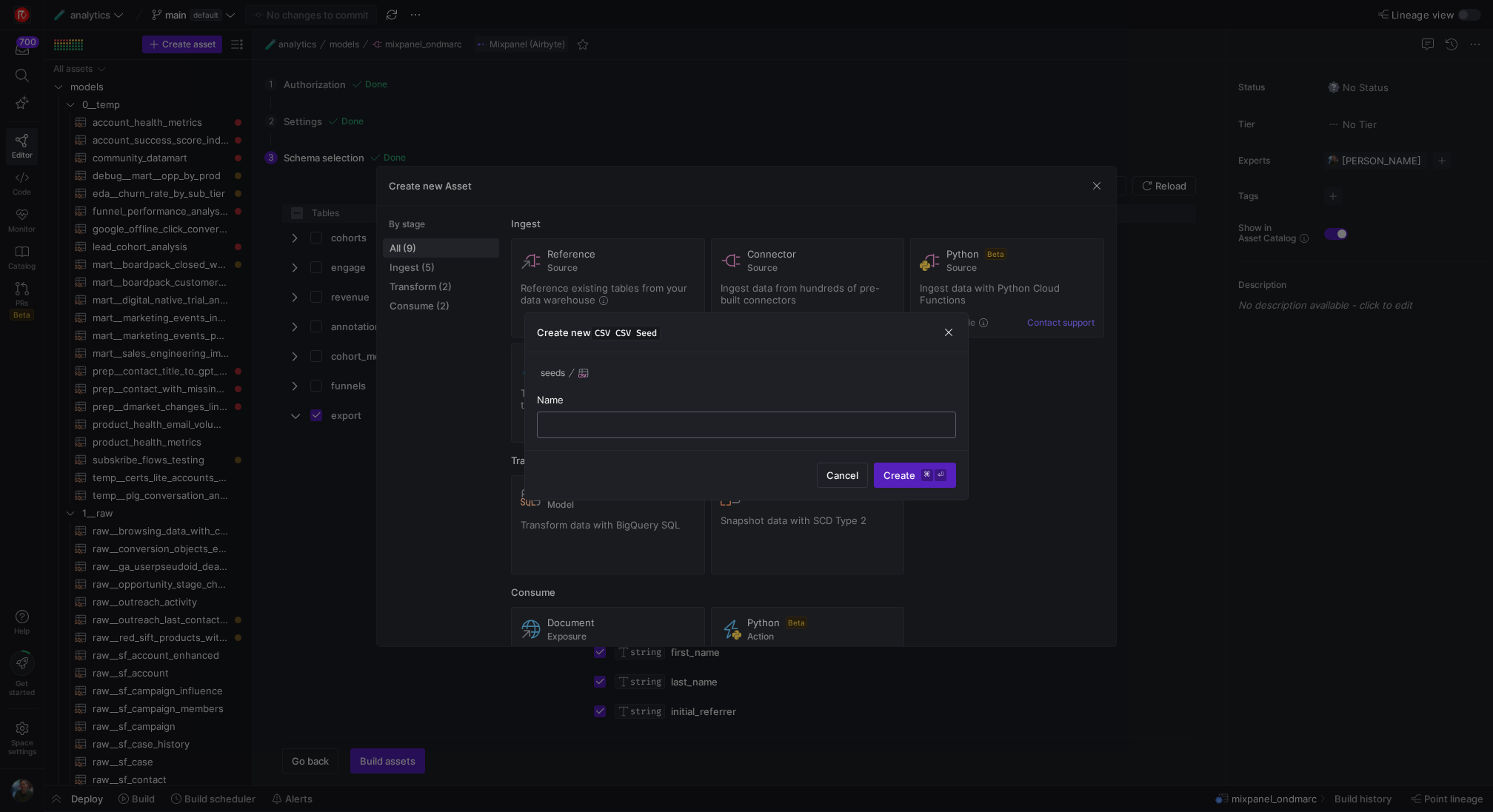
click at [718, 420] on input "text" at bounding box center [746, 425] width 394 height 12
type input "sift_saml_domains"
click at [911, 473] on span "Create ⌘ ⏎" at bounding box center [915, 475] width 63 height 12
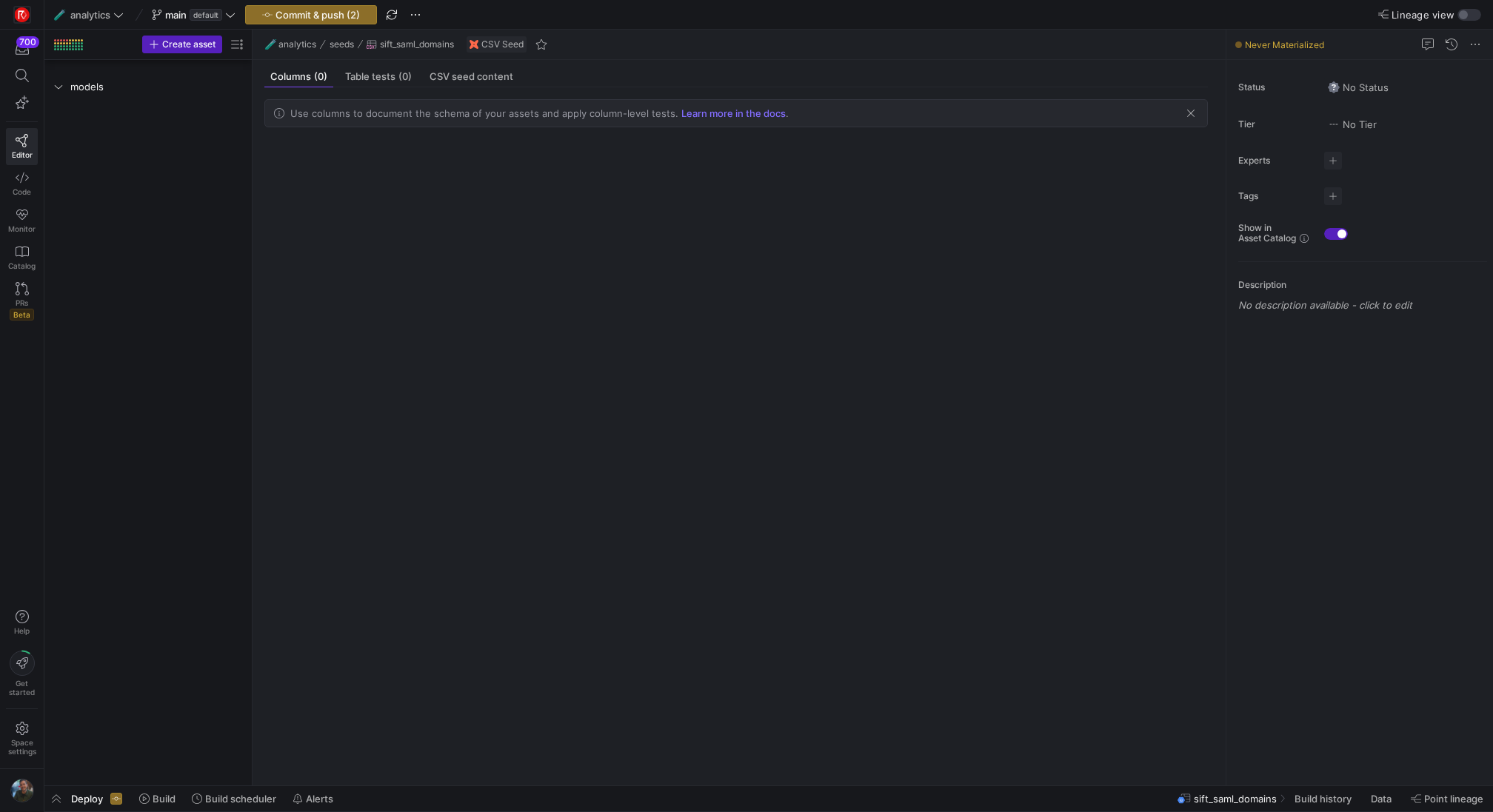
scroll to position [3254, 0]
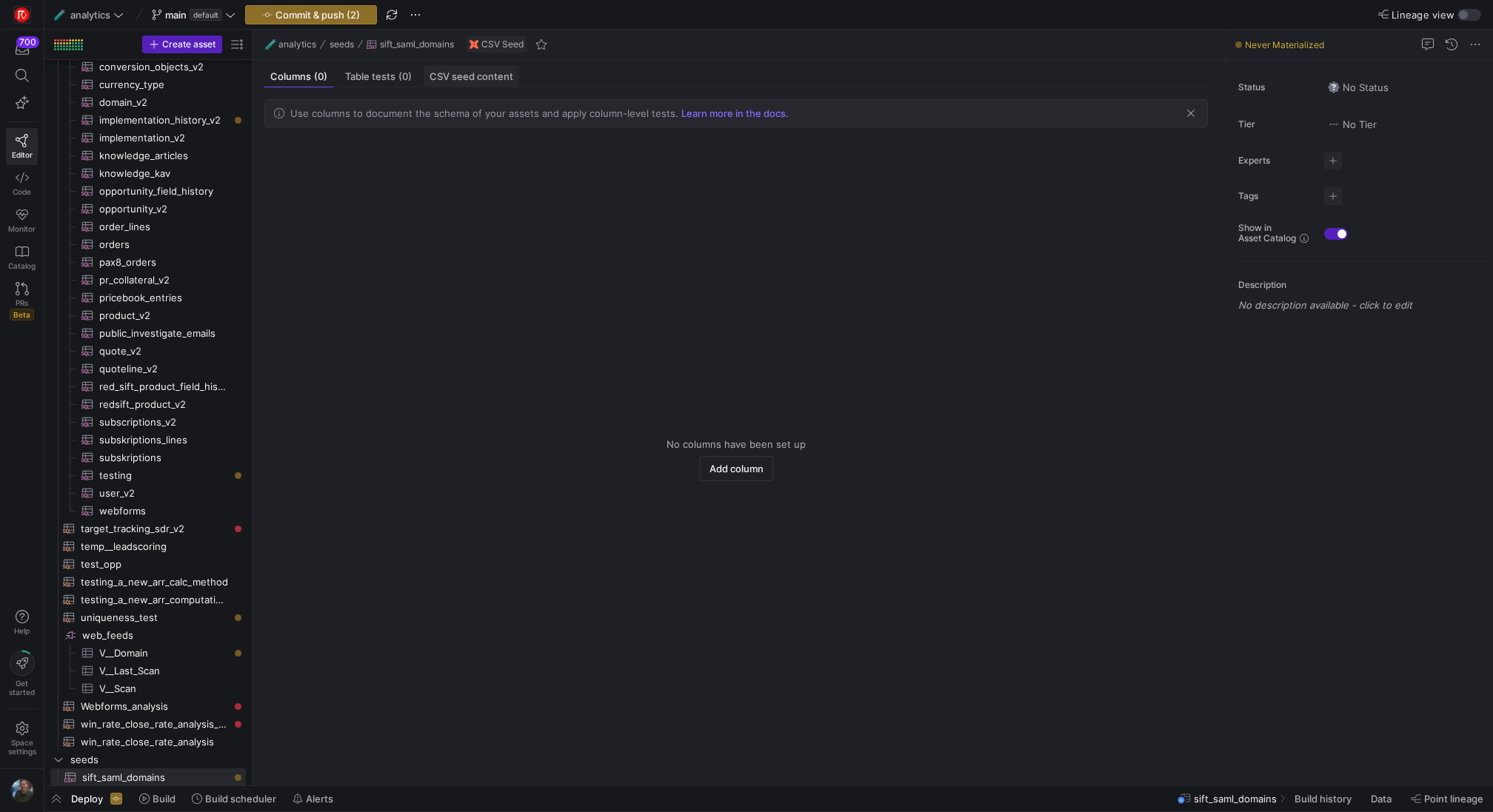
click at [473, 80] on span "CSV seed content" at bounding box center [470, 77] width 83 height 10
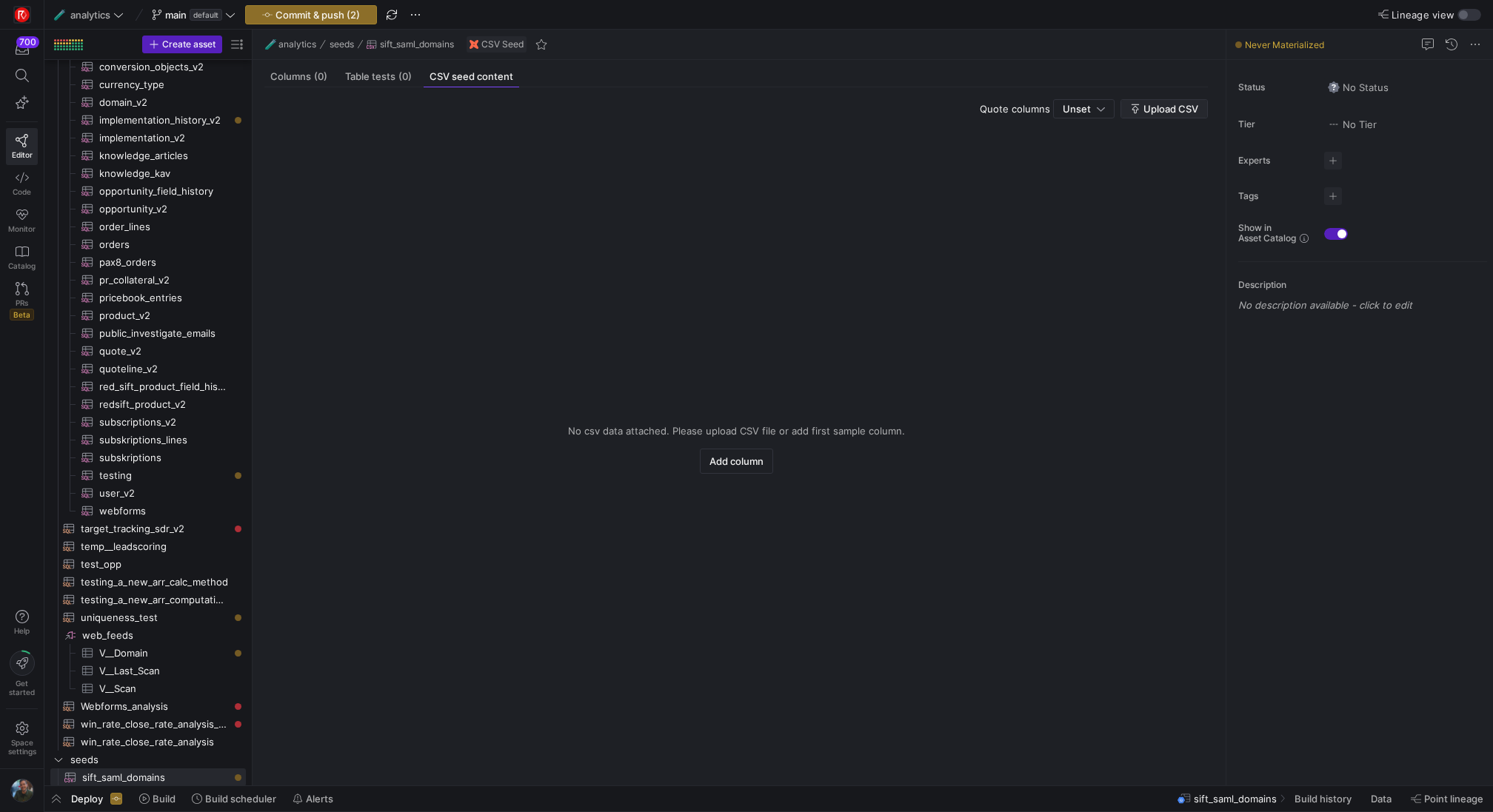
click at [1181, 110] on span "Upload CSV" at bounding box center [1171, 109] width 55 height 12
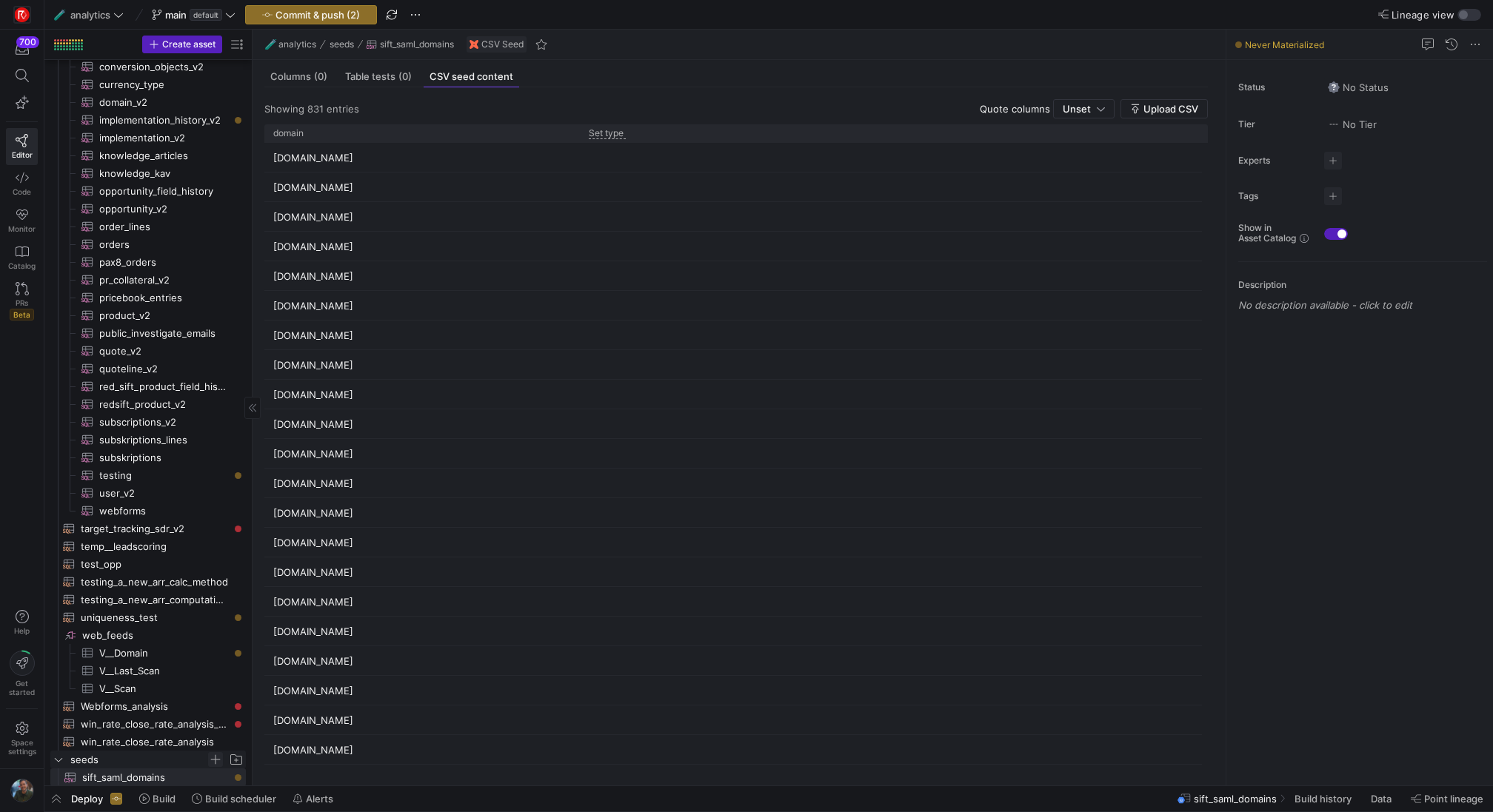
click at [218, 760] on span "Press SPACE to select this row." at bounding box center [215, 759] width 15 height 15
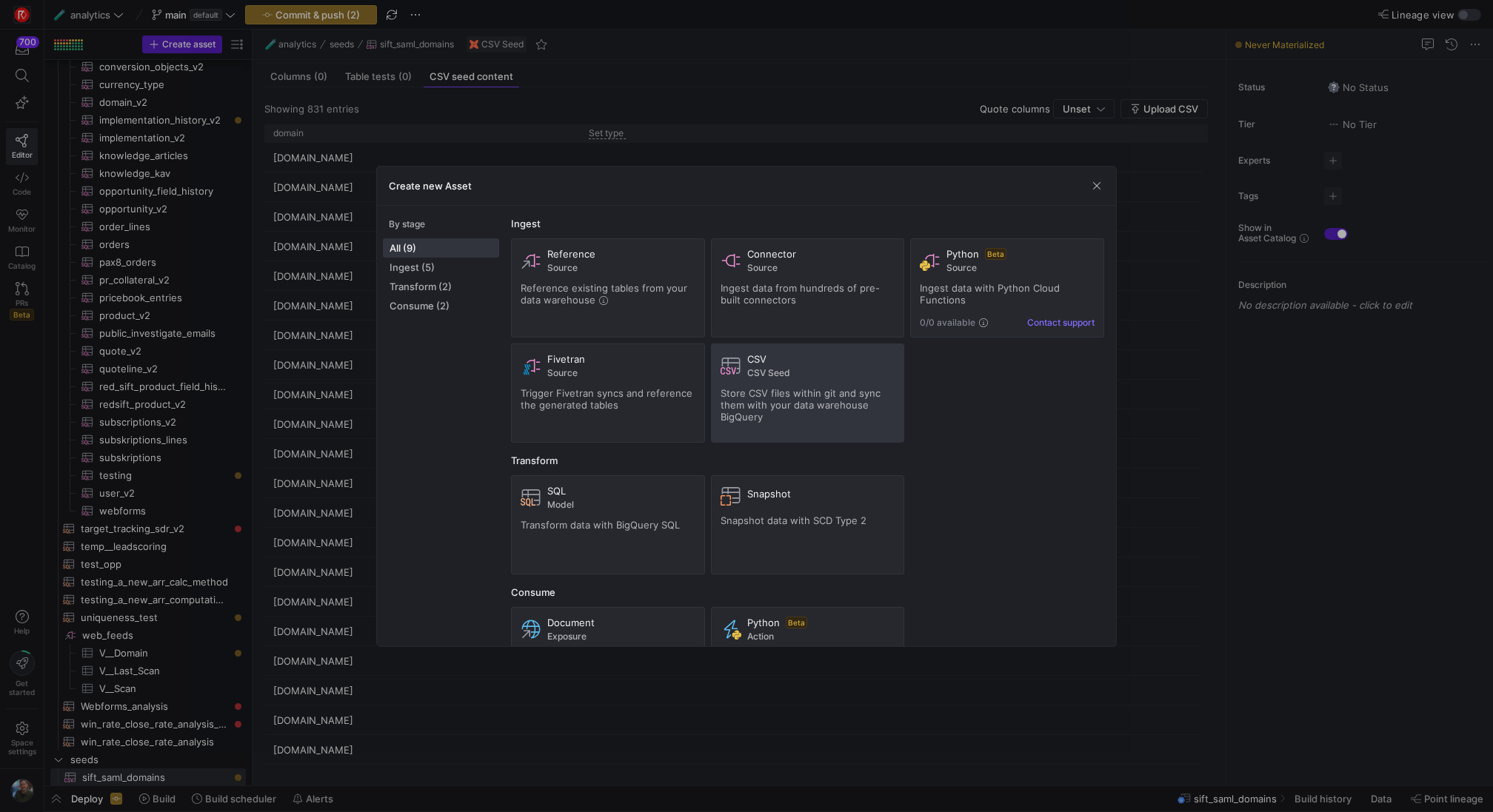
click at [865, 388] on span "Store CSV files within git and sync them with your data warehouse BigQuery" at bounding box center [801, 405] width 160 height 35
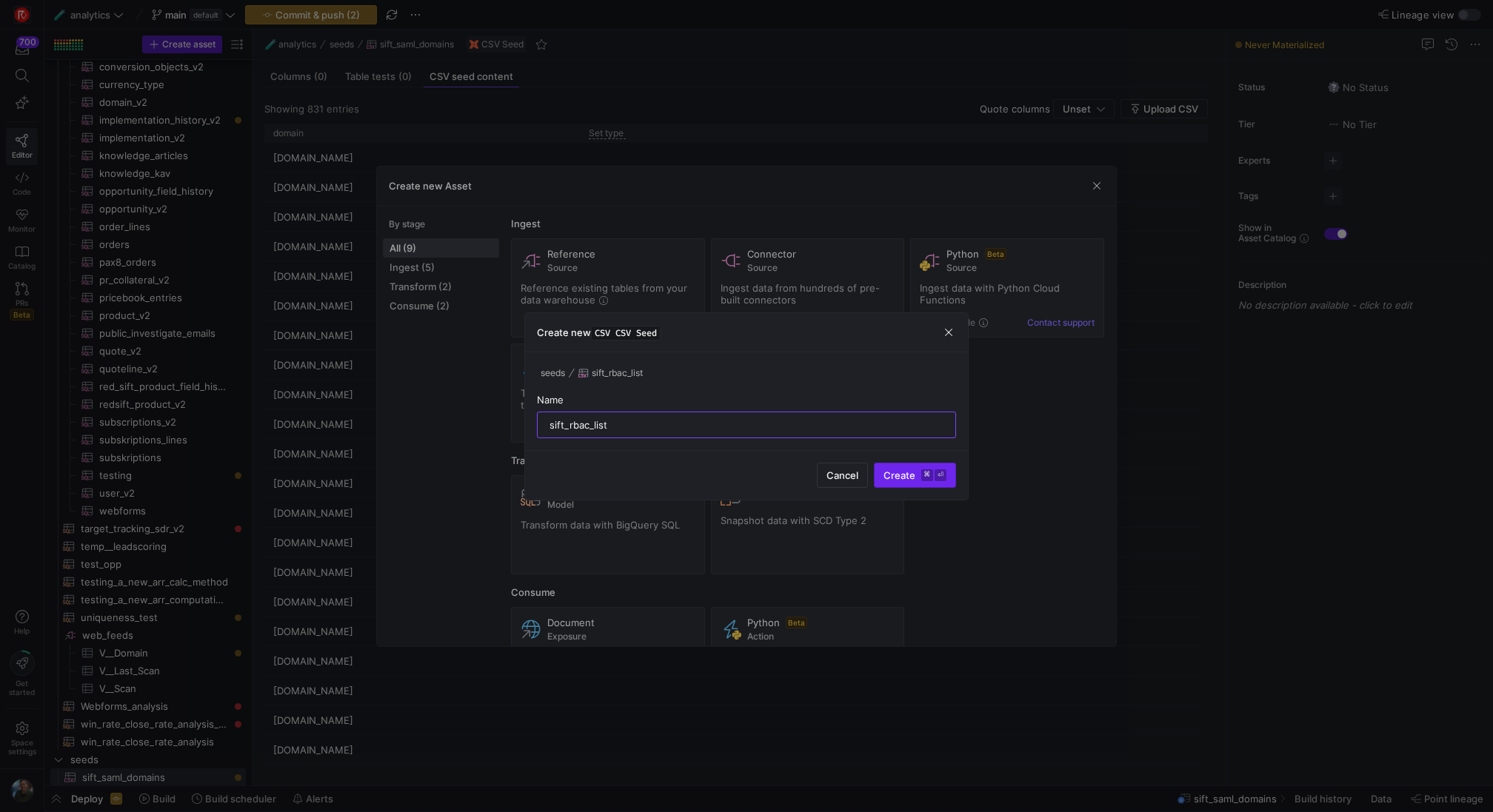
type input "sift_rbac_list"
click at [911, 471] on span "Create ⌘ ⏎" at bounding box center [915, 475] width 63 height 12
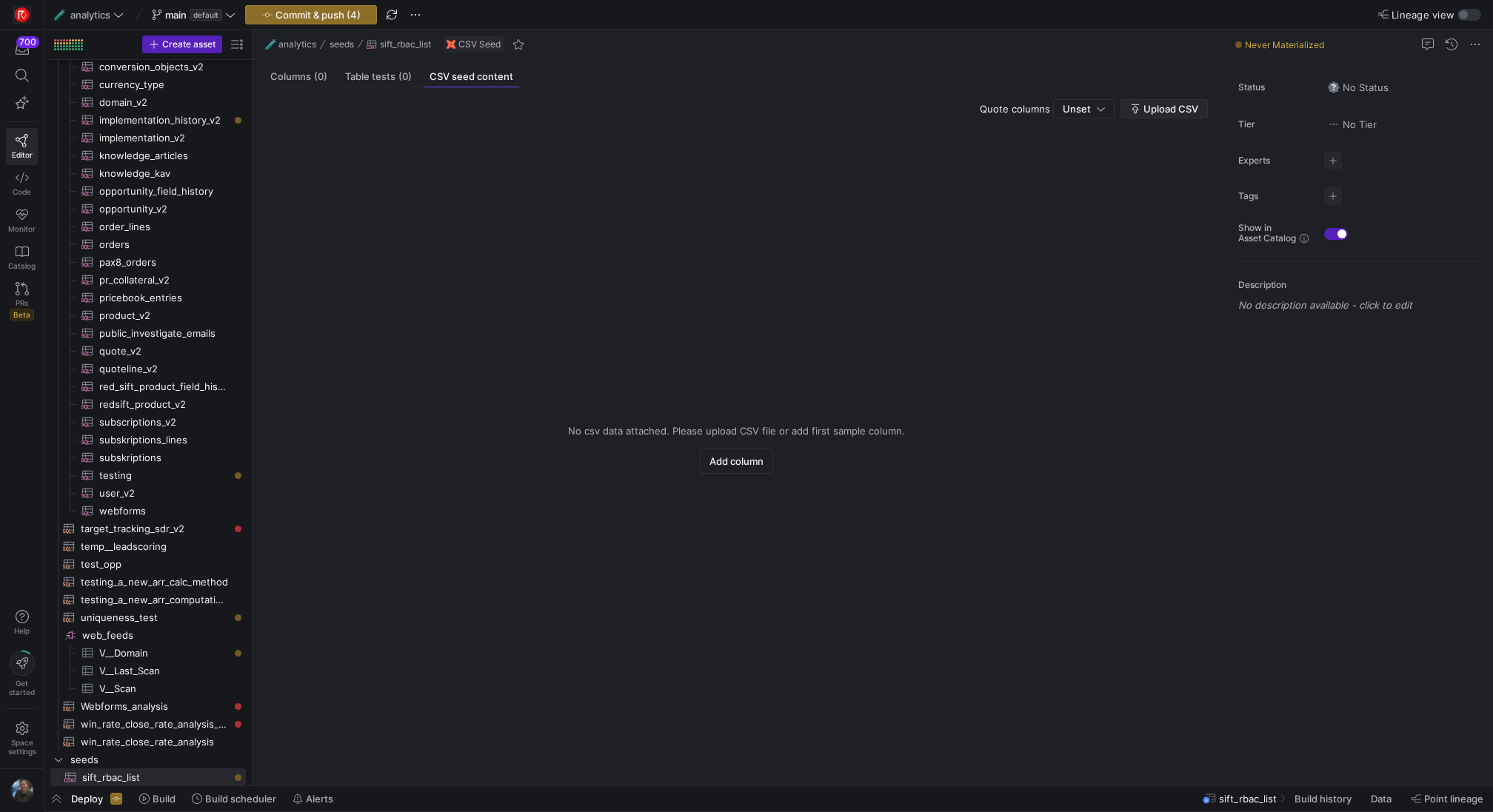
click at [1167, 112] on span "Upload CSV" at bounding box center [1171, 109] width 55 height 12
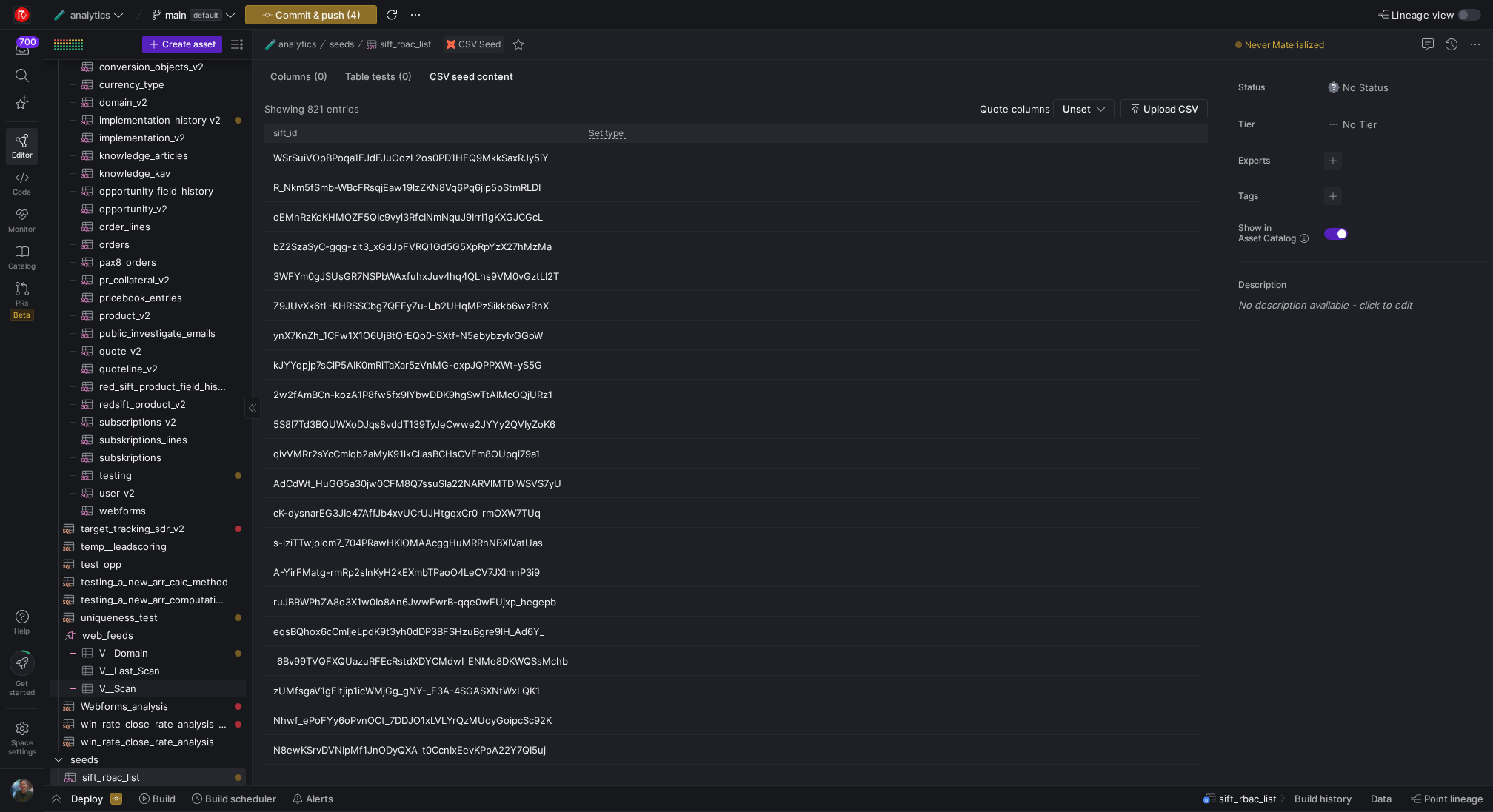
scroll to position [3272, 0]
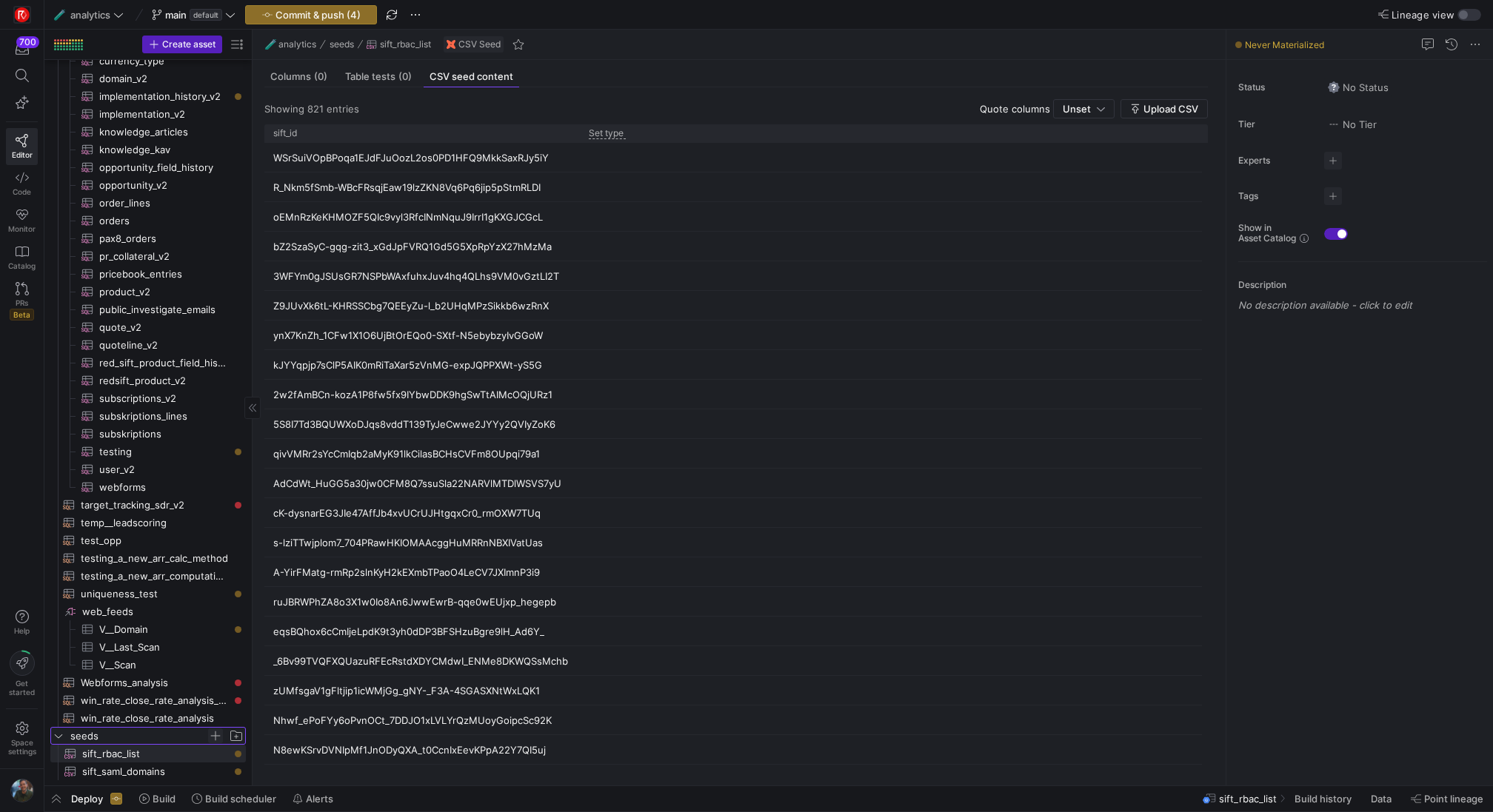
click at [214, 736] on span "Press SPACE to select this row." at bounding box center [215, 735] width 15 height 15
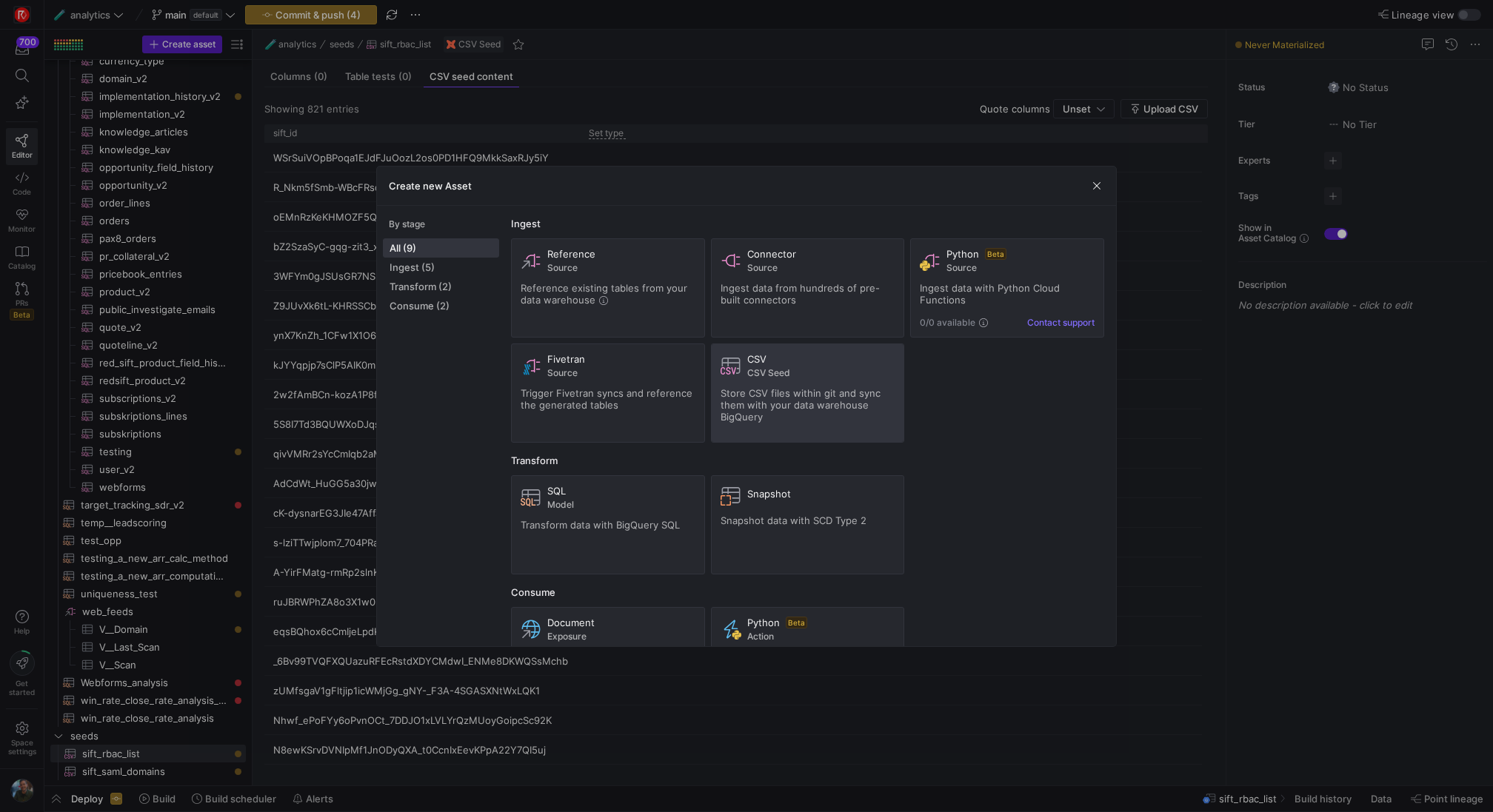
click at [788, 408] on span "Store CSV files within git and sync them with your data warehouse BigQuery" at bounding box center [801, 405] width 160 height 35
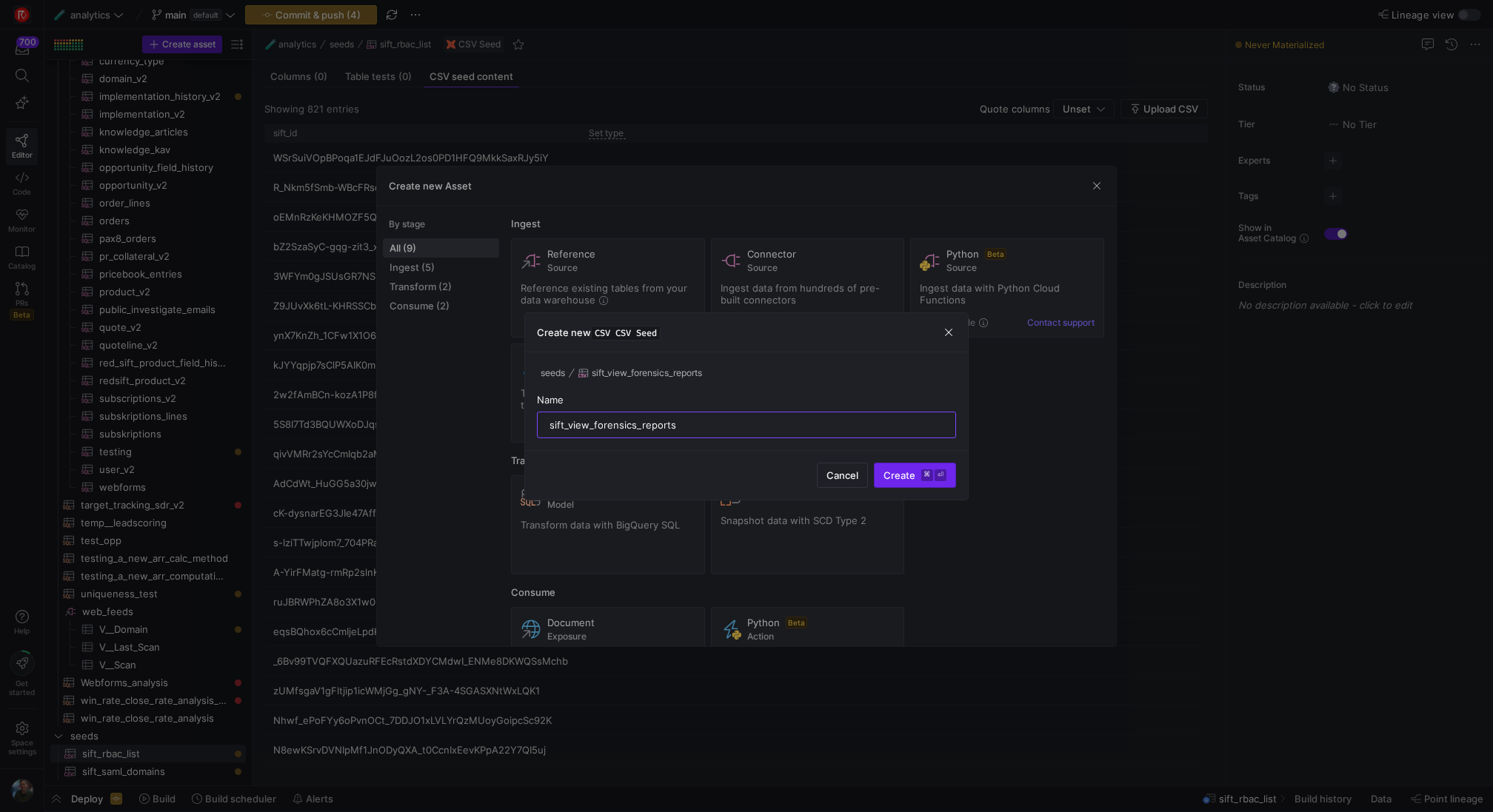
type input "sift_view_forensics_reports"
click at [908, 474] on span "Create ⌘ ⏎" at bounding box center [915, 475] width 63 height 12
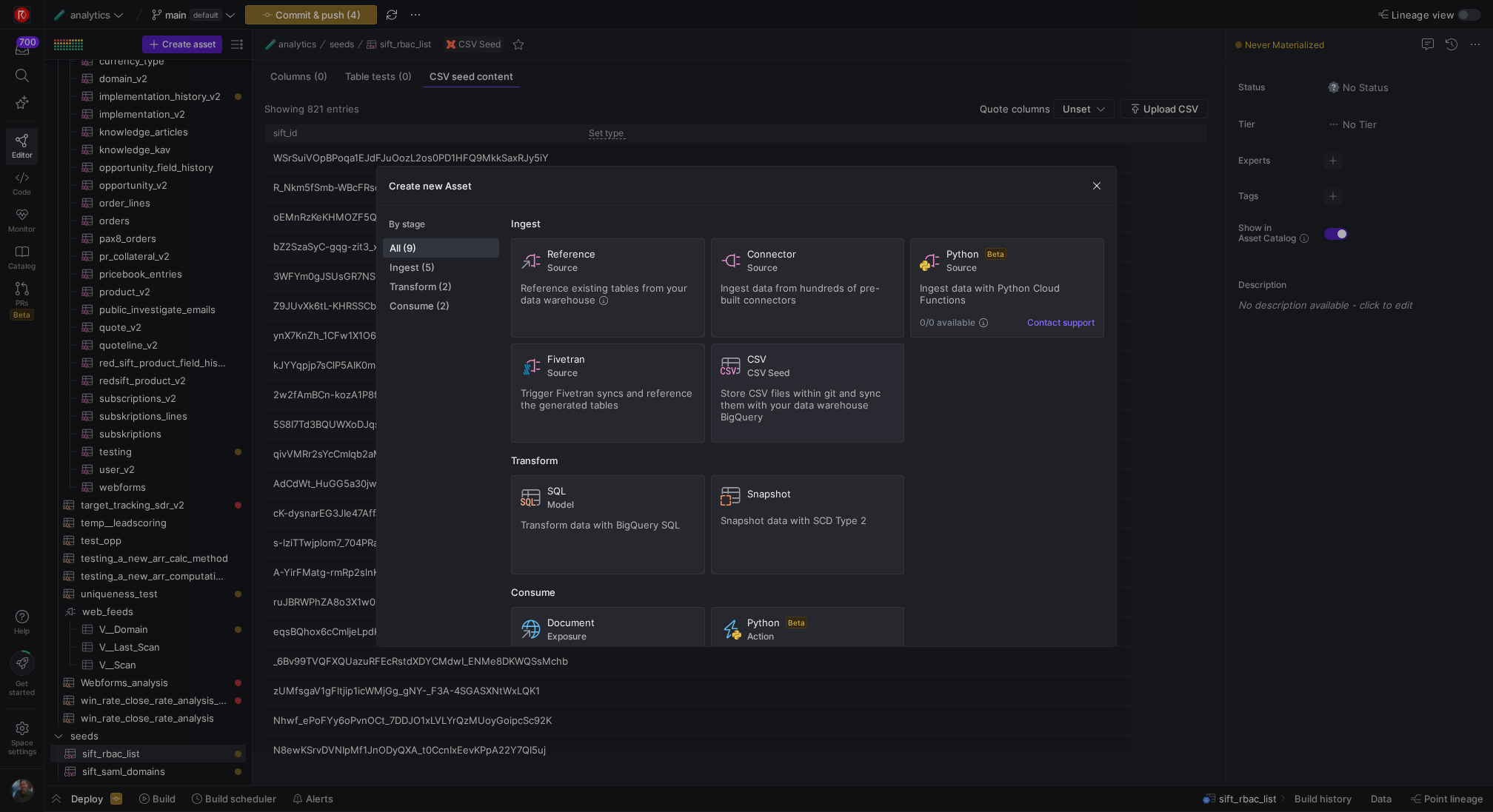
scroll to position [3289, 0]
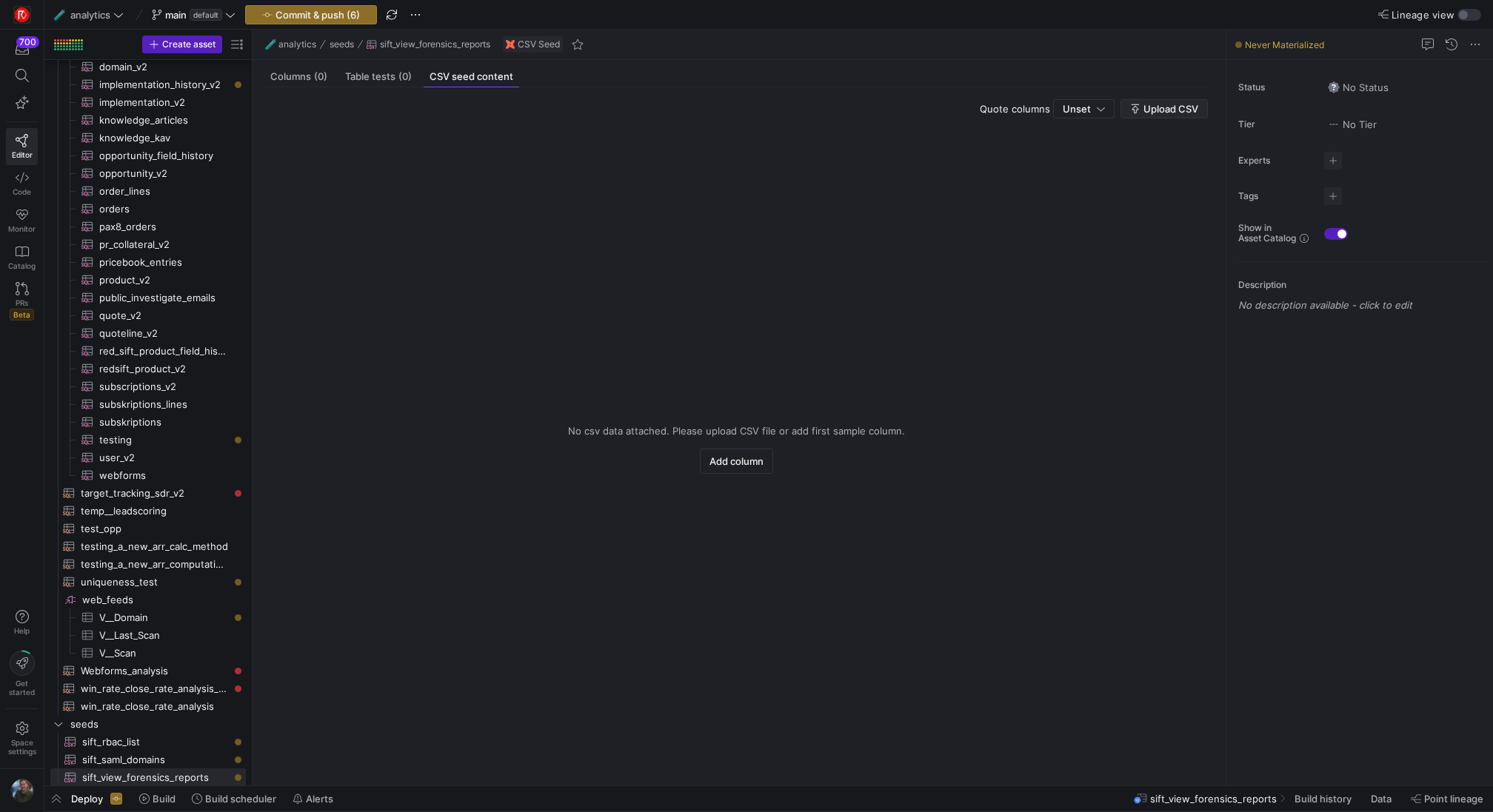
click at [1171, 111] on span "Upload CSV" at bounding box center [1171, 109] width 55 height 12
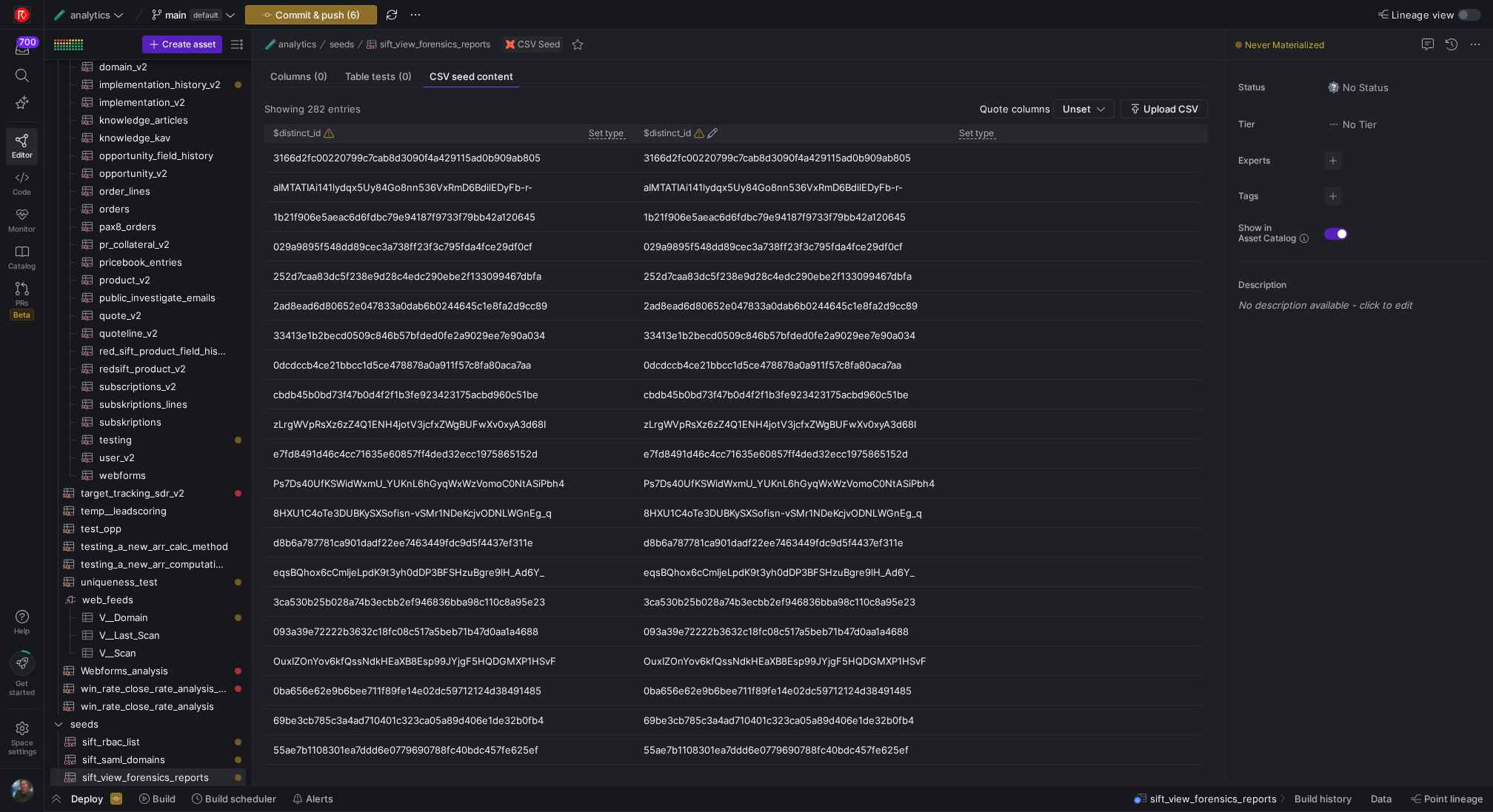
click at [717, 131] on icon at bounding box center [712, 133] width 11 height 11
click at [345, 134] on icon at bounding box center [342, 133] width 11 height 11
click at [344, 133] on icon at bounding box center [342, 133] width 11 height 11
click at [343, 132] on icon at bounding box center [342, 133] width 11 height 11
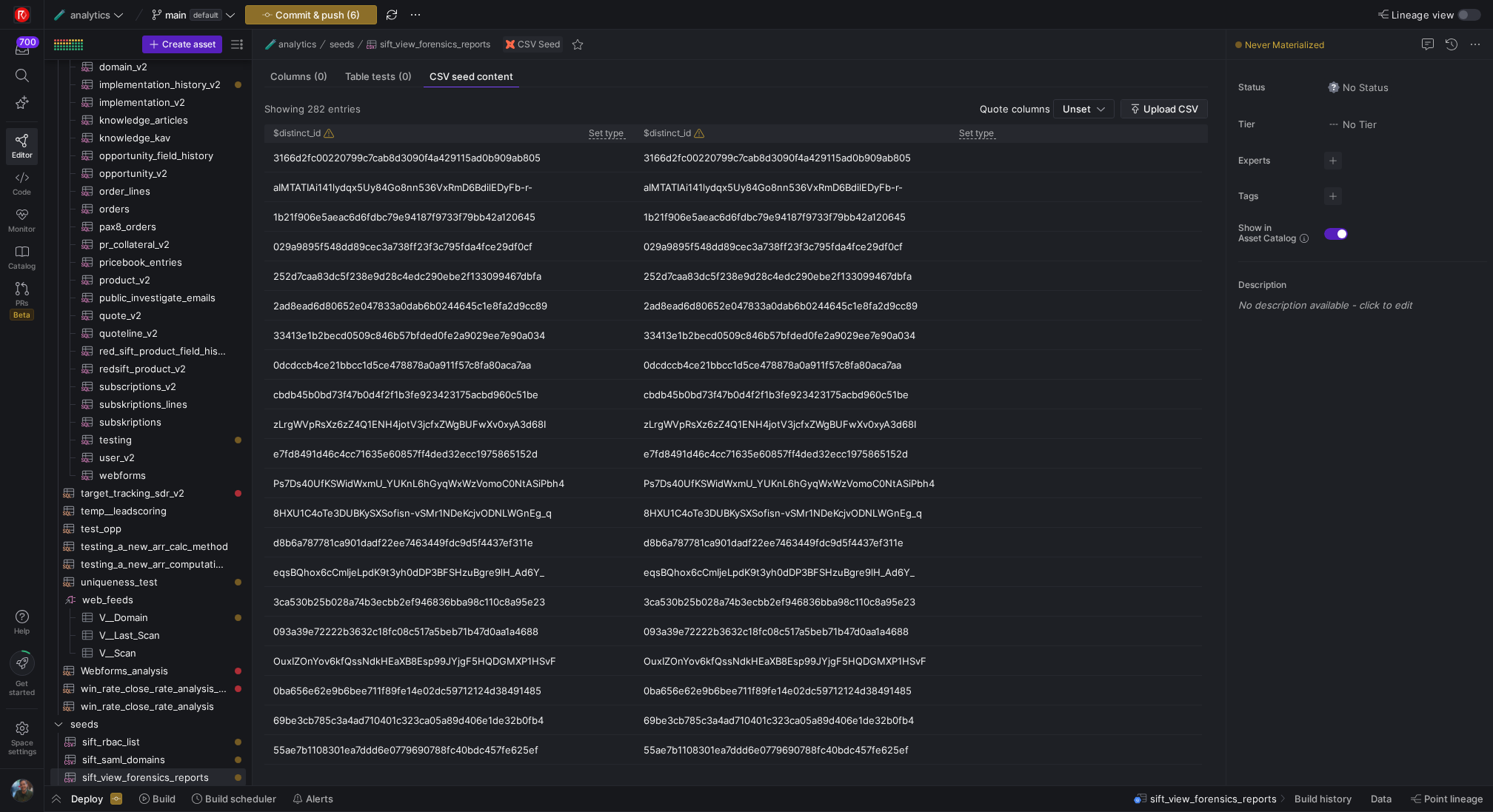
click at [1147, 109] on span "Upload CSV" at bounding box center [1171, 109] width 55 height 12
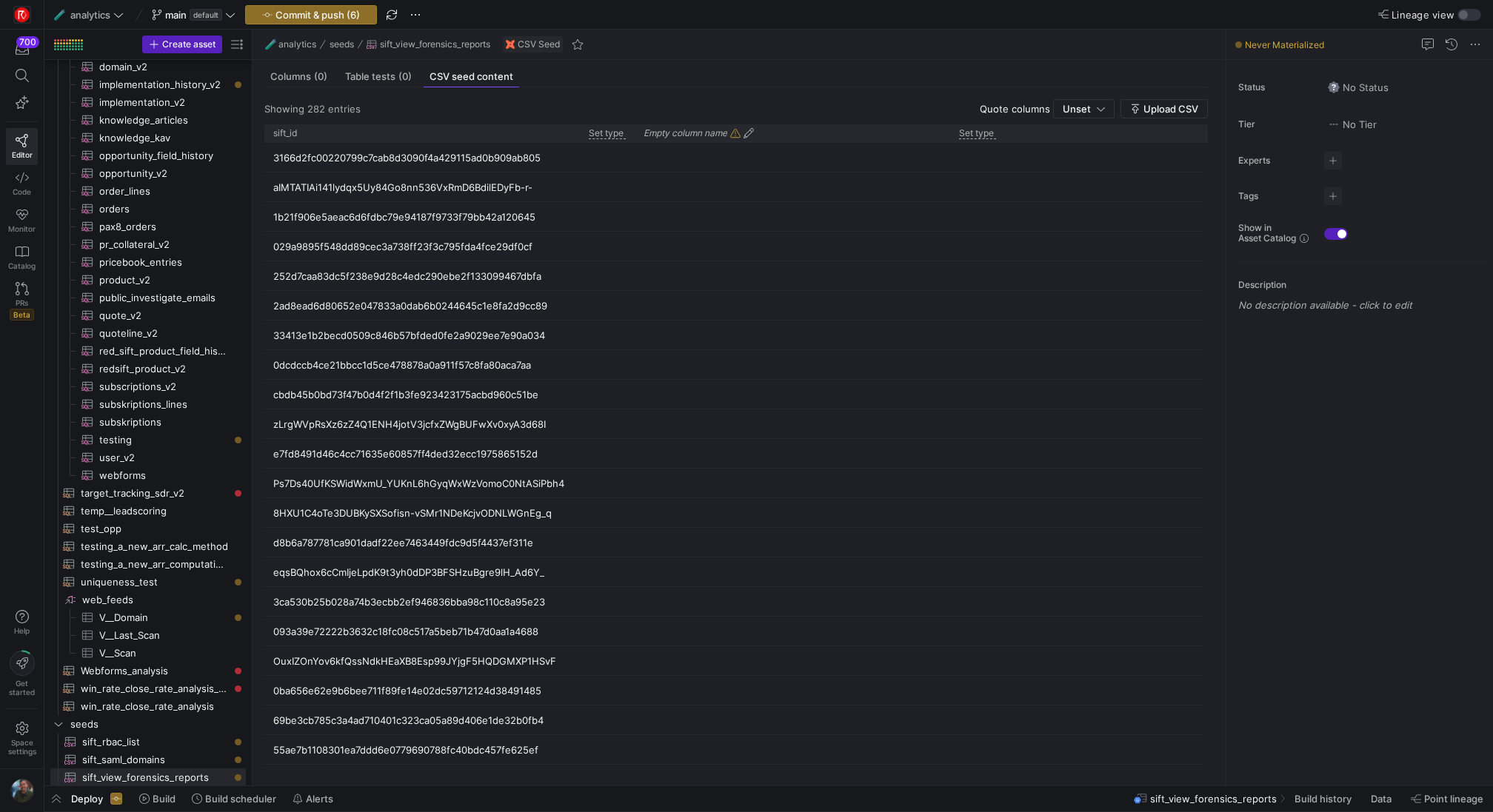
click at [747, 131] on icon at bounding box center [748, 133] width 11 height 11
